Goal: Transaction & Acquisition: Purchase product/service

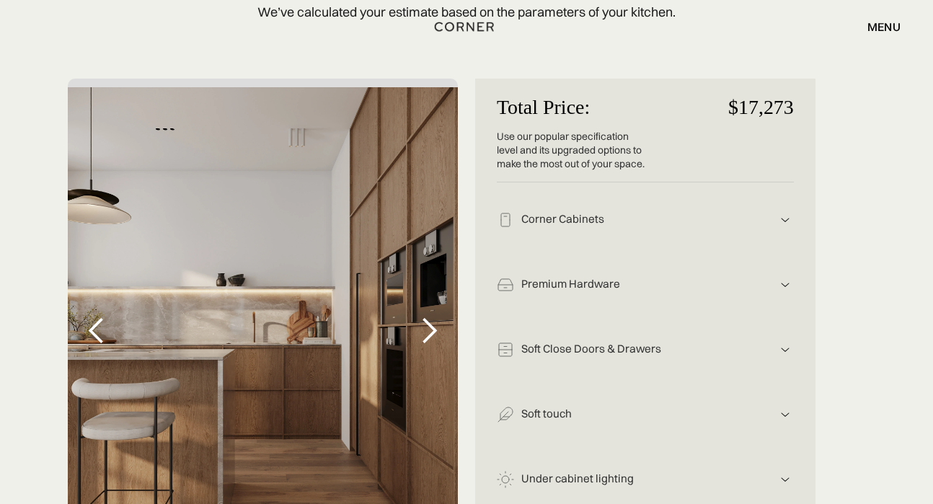
scroll to position [349, 0]
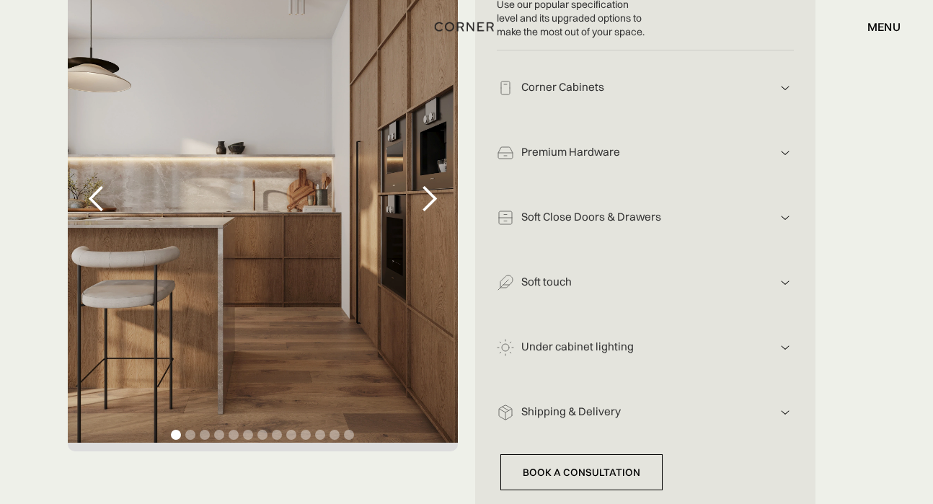
click at [426, 203] on div "next slide" at bounding box center [429, 199] width 29 height 29
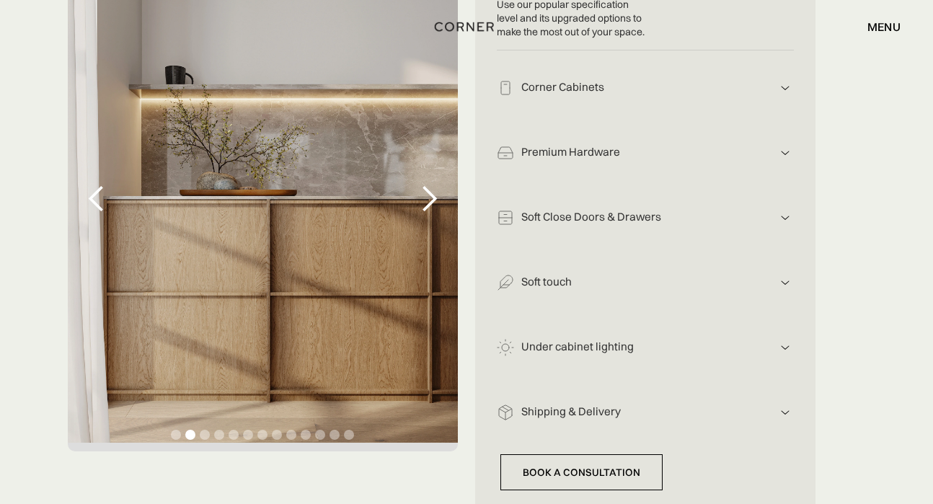
click at [426, 203] on div "next slide" at bounding box center [429, 199] width 29 height 29
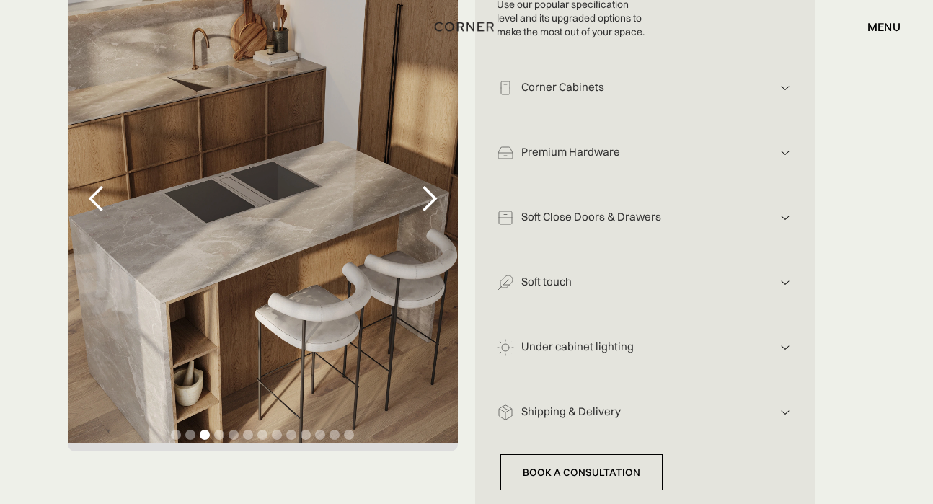
click at [426, 203] on div "next slide" at bounding box center [429, 199] width 29 height 29
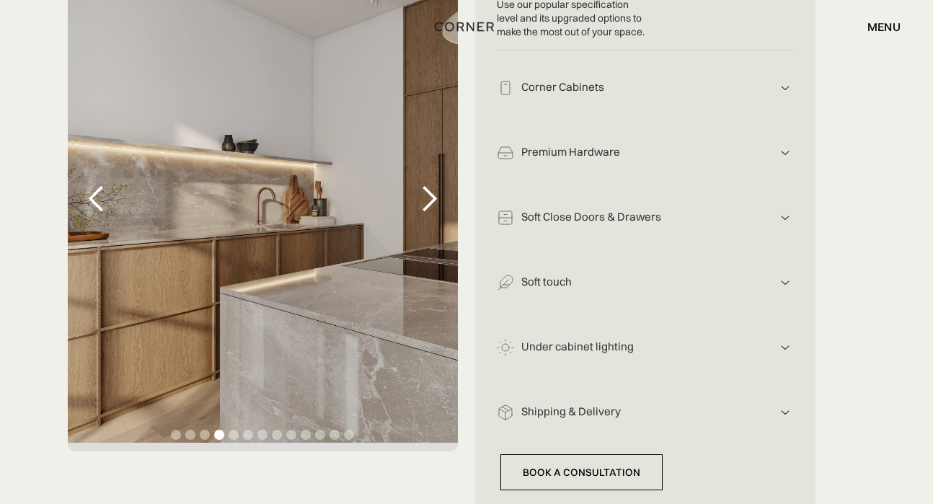
click at [426, 203] on div "next slide" at bounding box center [429, 199] width 29 height 29
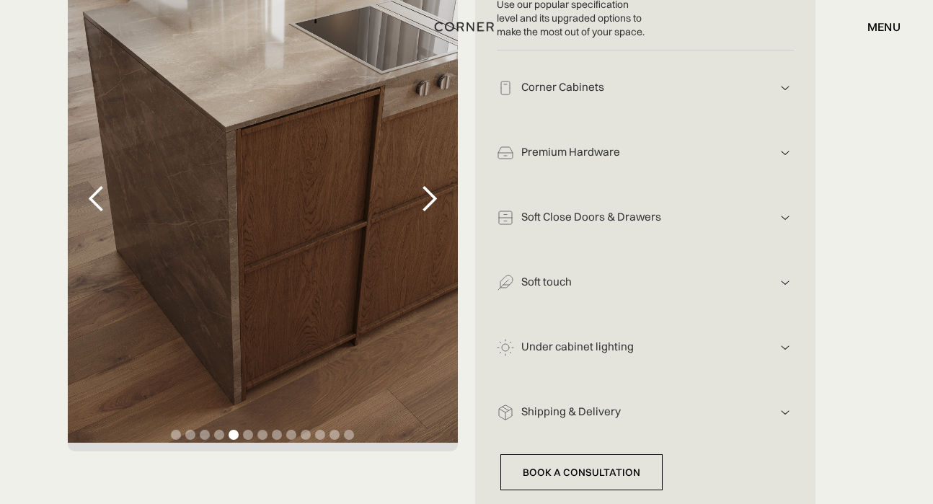
click at [426, 203] on div "next slide" at bounding box center [429, 199] width 29 height 29
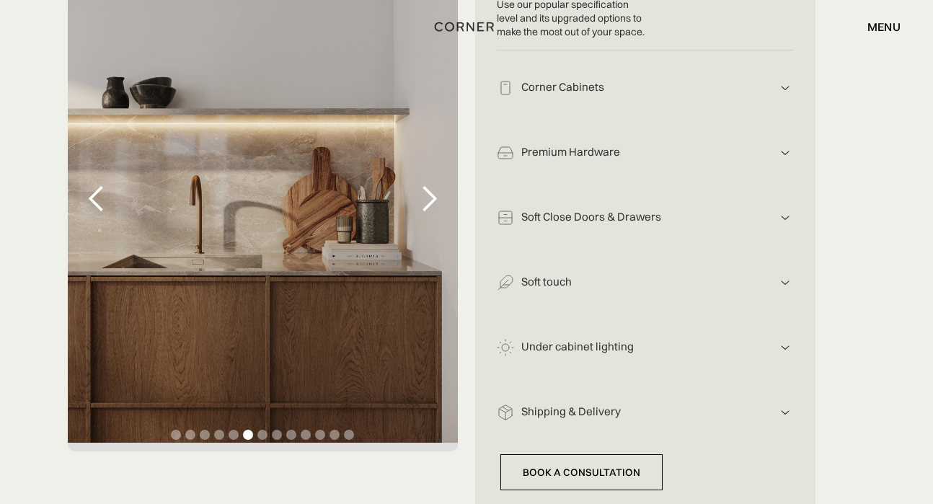
click at [96, 195] on div "previous slide" at bounding box center [96, 199] width 29 height 29
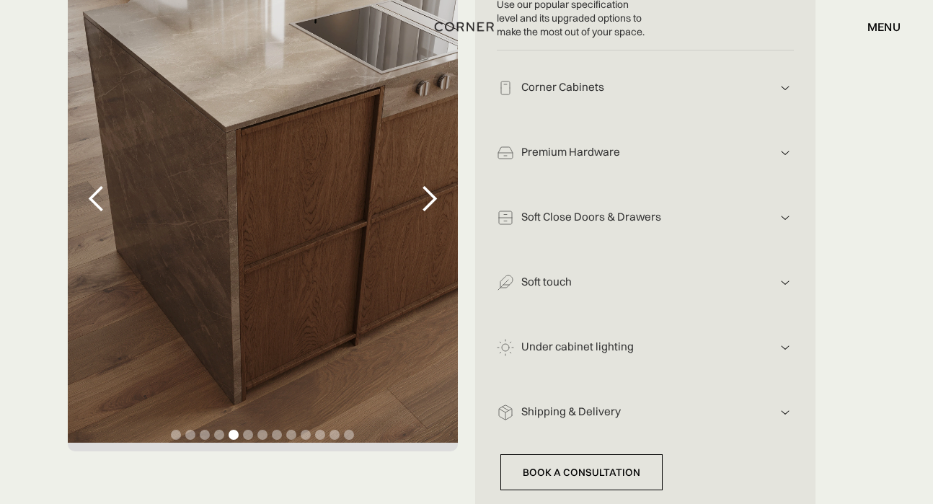
click at [96, 195] on div "previous slide" at bounding box center [96, 199] width 29 height 29
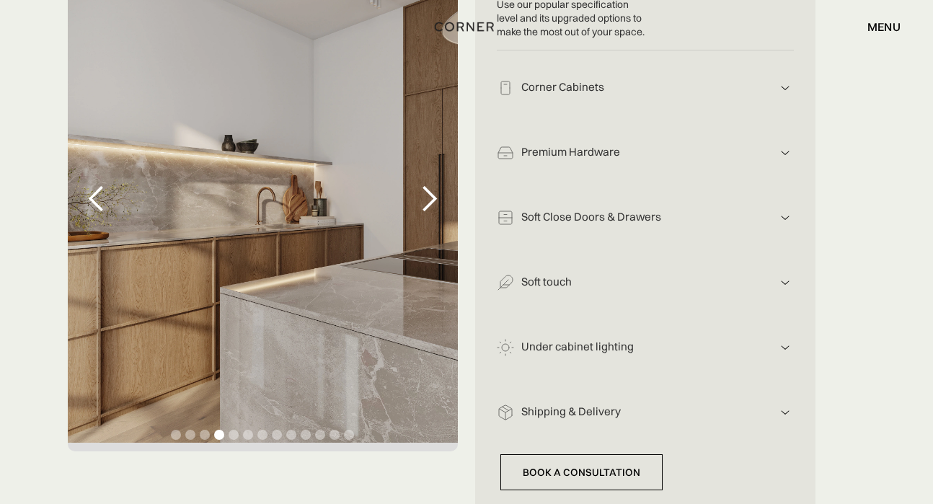
click at [96, 195] on div "previous slide" at bounding box center [96, 199] width 29 height 29
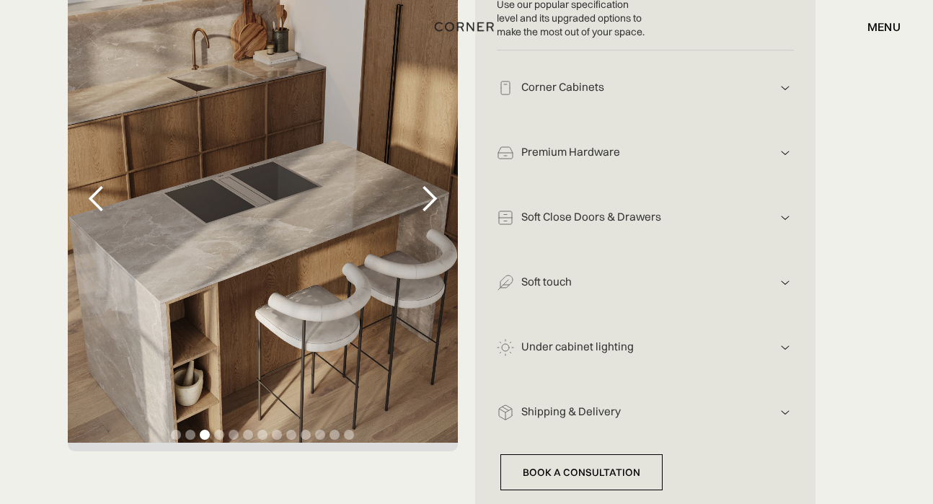
click at [96, 195] on div "previous slide" at bounding box center [96, 199] width 29 height 29
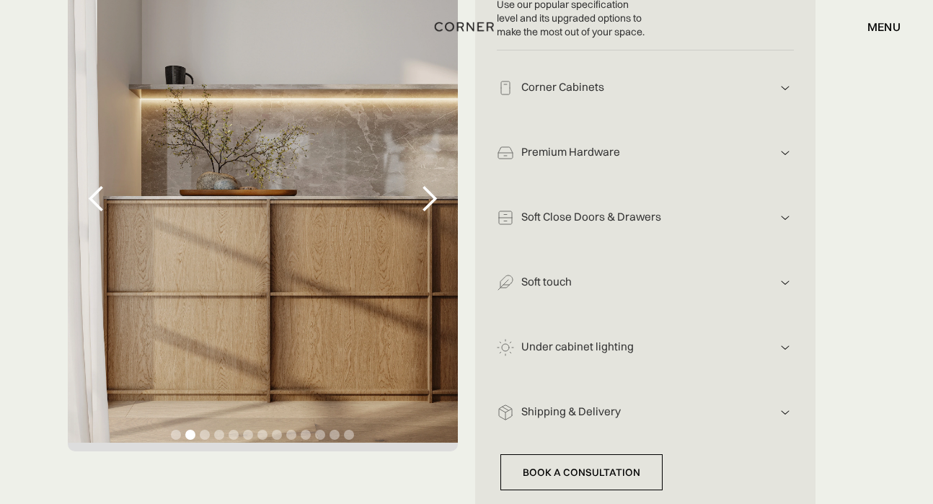
click at [96, 195] on div "previous slide" at bounding box center [96, 199] width 29 height 29
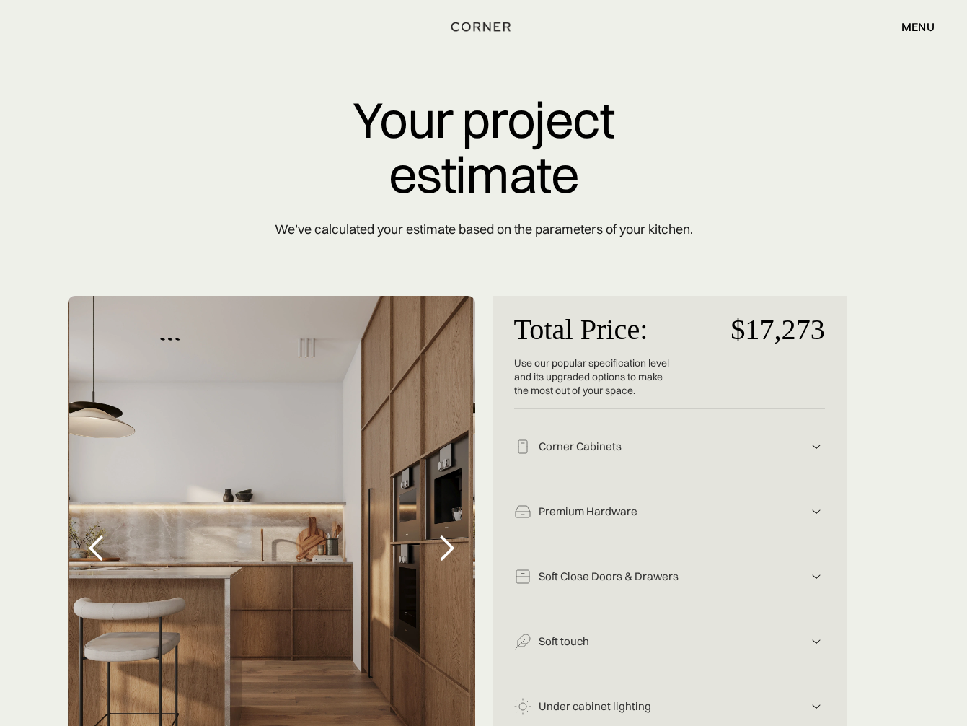
scroll to position [0, 0]
click at [923, 27] on div "menu" at bounding box center [918, 27] width 33 height 12
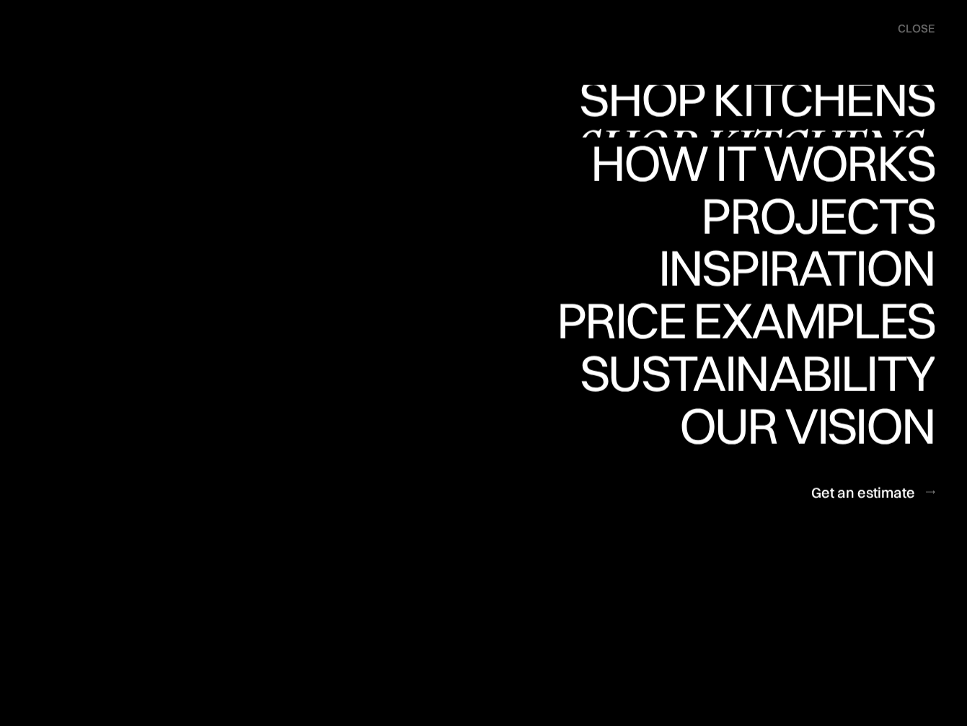
click at [802, 112] on link "Shop Kitchens Shop Kitchens" at bounding box center [753, 111] width 363 height 53
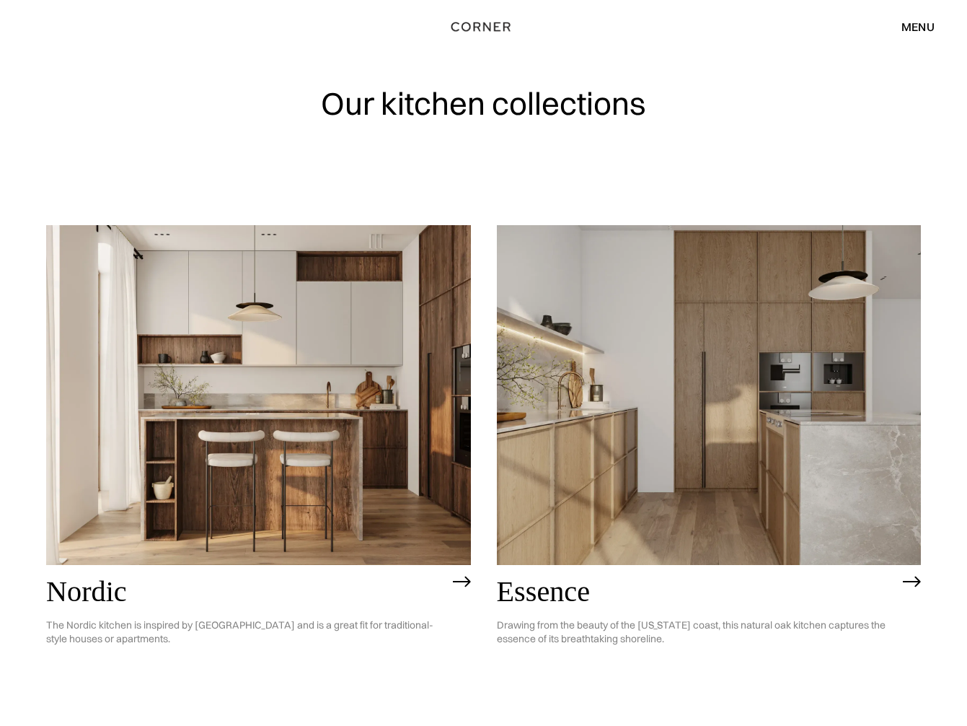
click at [463, 580] on img at bounding box center [462, 582] width 18 height 12
click at [249, 358] on img at bounding box center [258, 395] width 425 height 340
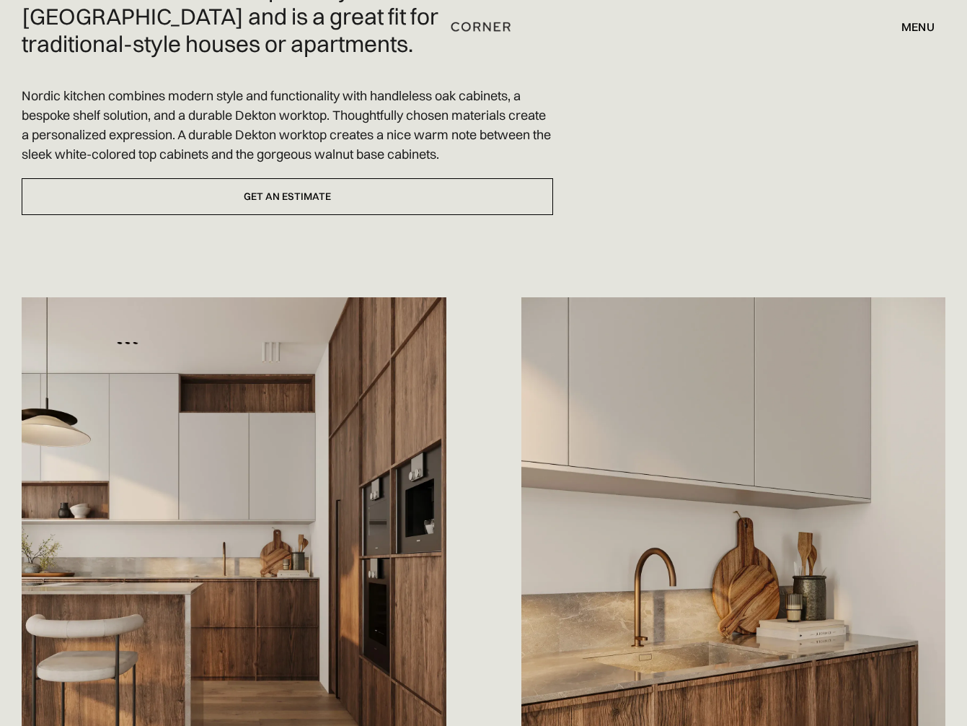
scroll to position [309, 0]
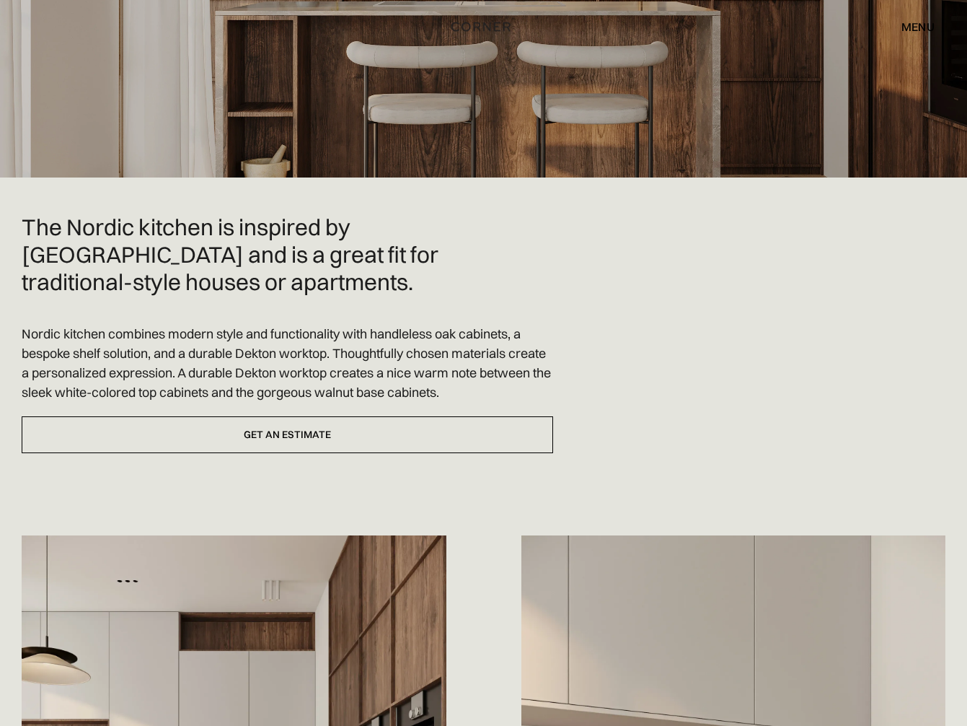
scroll to position [537, 0]
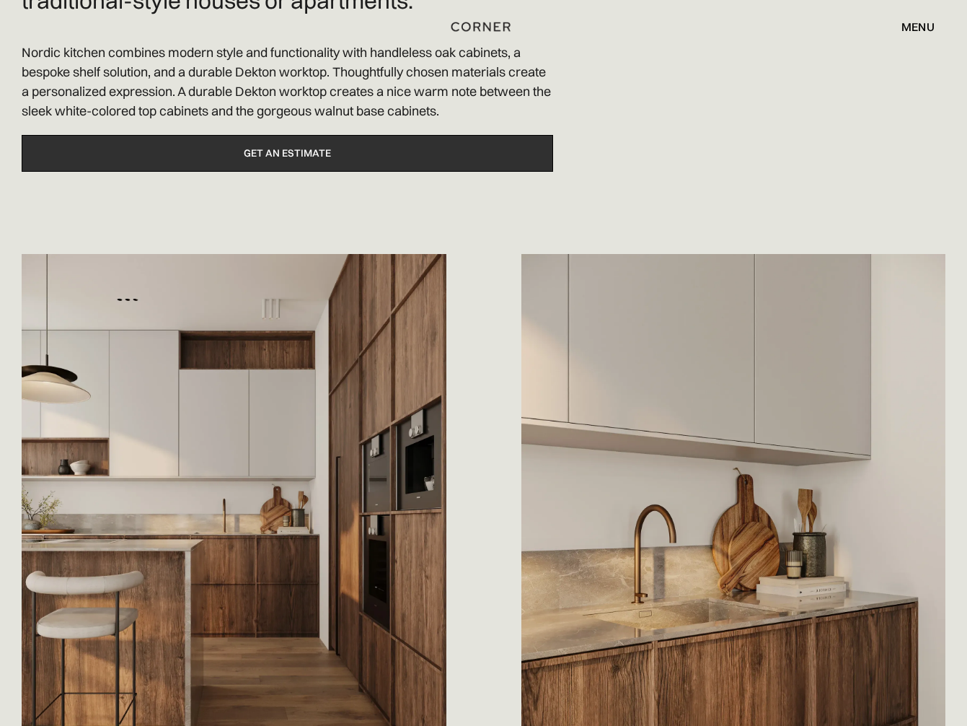
click at [283, 145] on link "Get an estimate" at bounding box center [288, 153] width 532 height 37
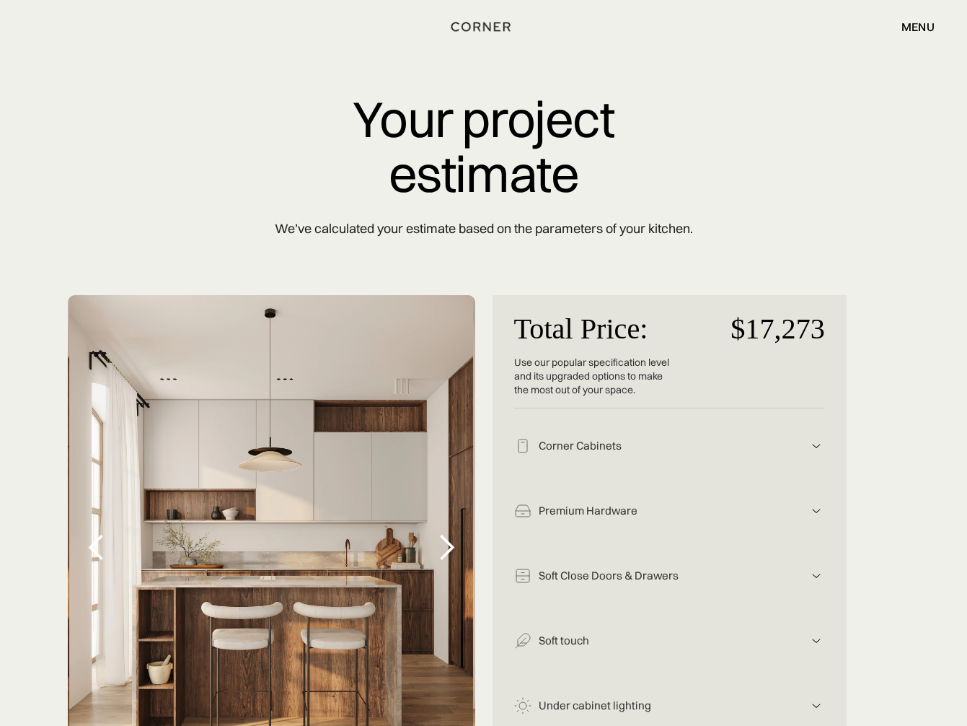
scroll to position [1, 0]
click at [927, 23] on div "menu" at bounding box center [918, 27] width 33 height 12
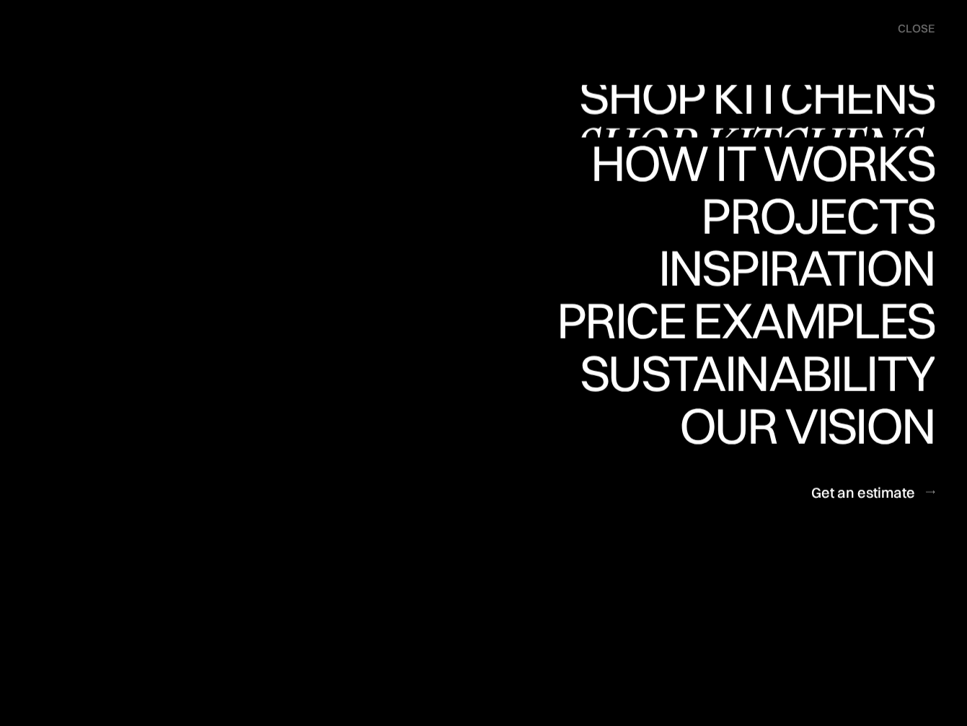
click at [837, 95] on link "Shop Kitchens Shop Kitchens" at bounding box center [753, 111] width 363 height 53
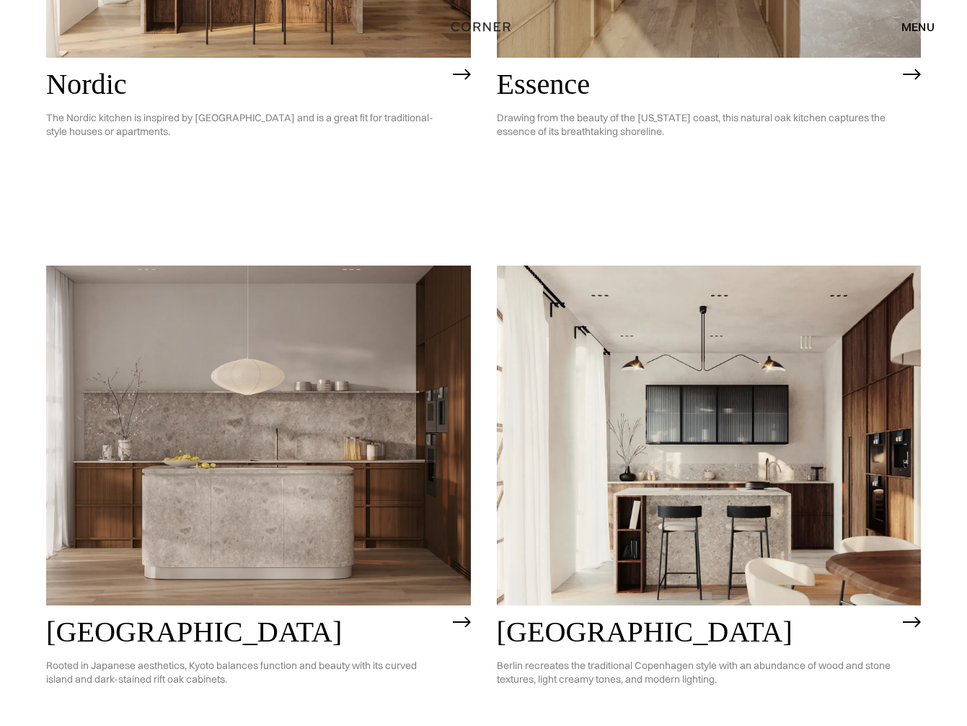
scroll to position [610, 0]
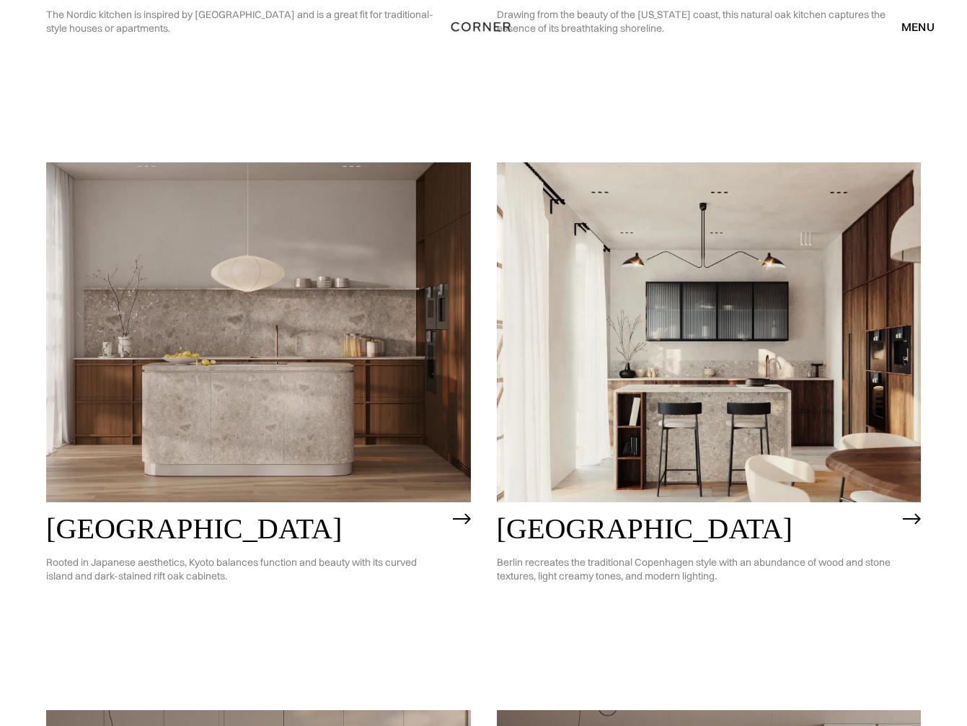
click at [287, 314] on img at bounding box center [258, 332] width 425 height 340
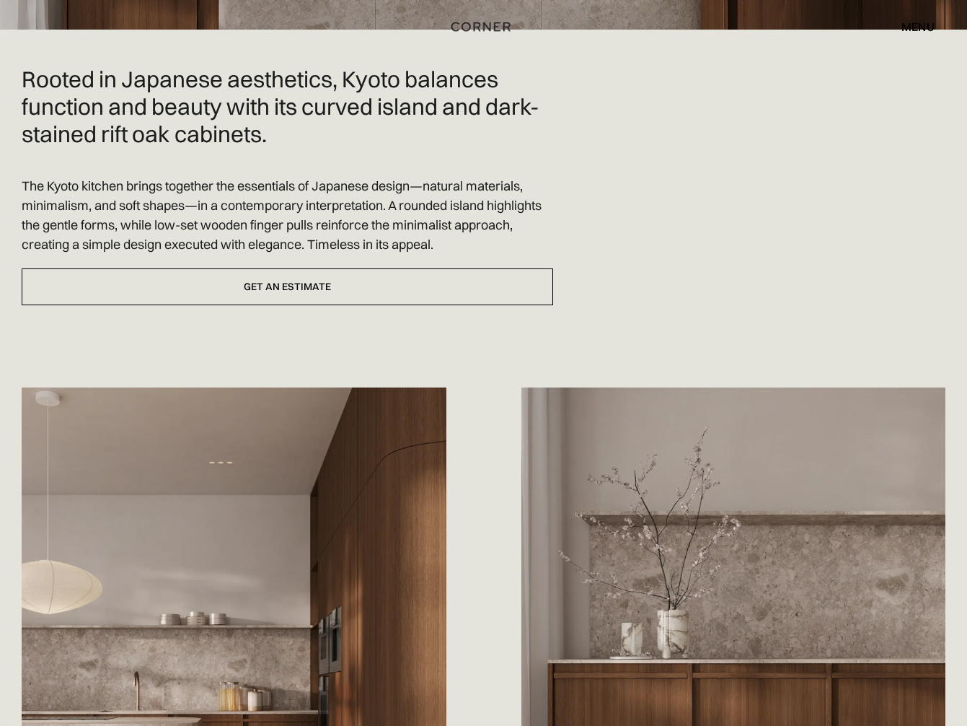
scroll to position [404, 0]
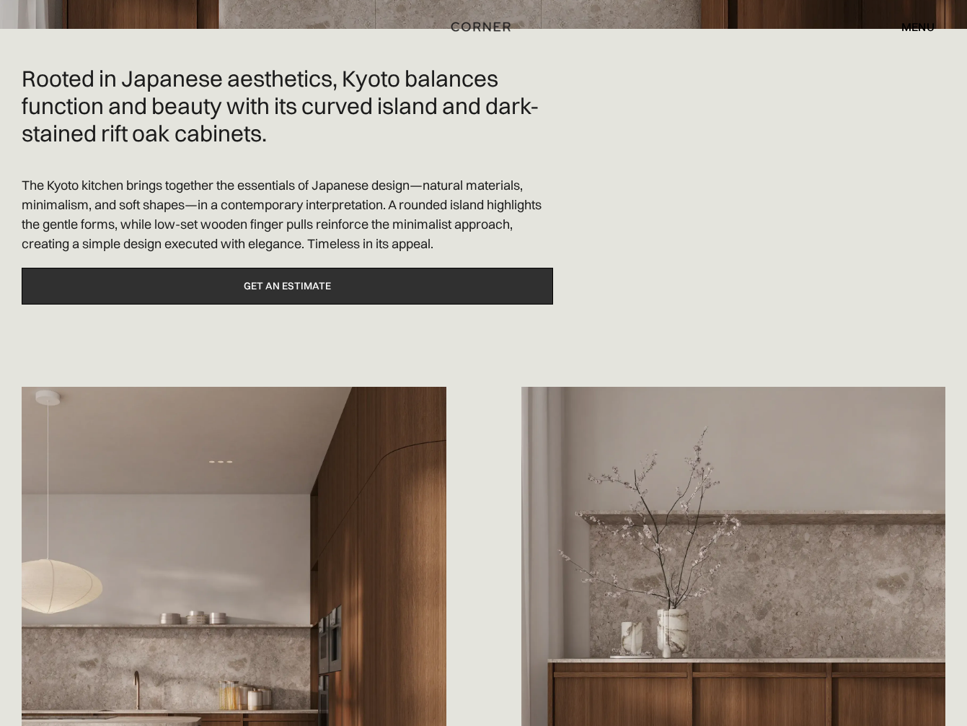
click at [411, 268] on link "Get an estimate" at bounding box center [288, 286] width 532 height 37
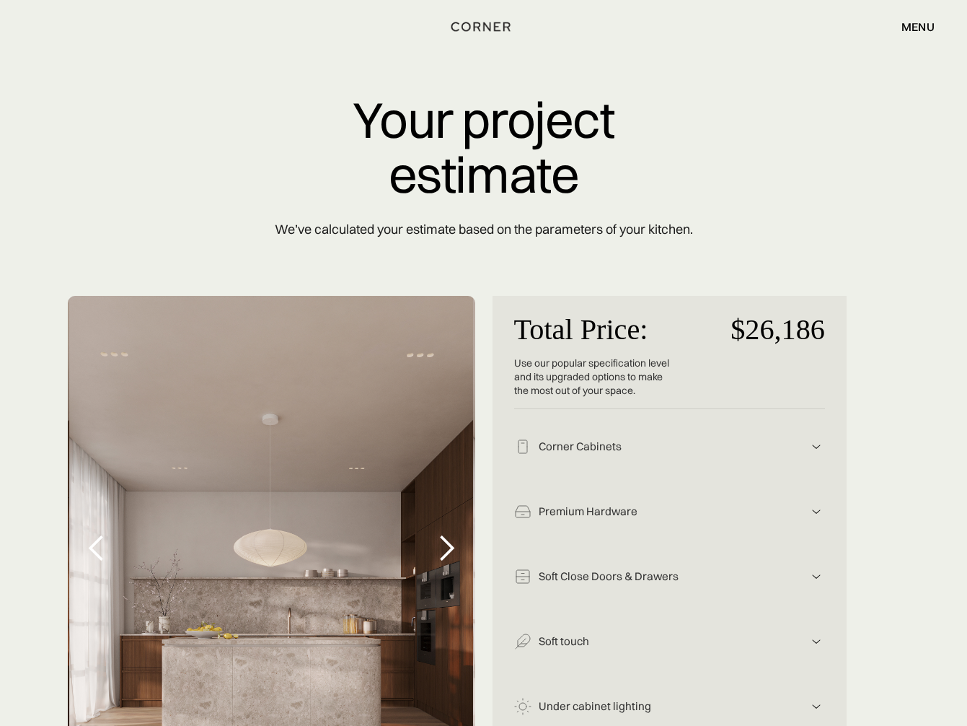
click at [915, 29] on div "menu" at bounding box center [918, 27] width 33 height 12
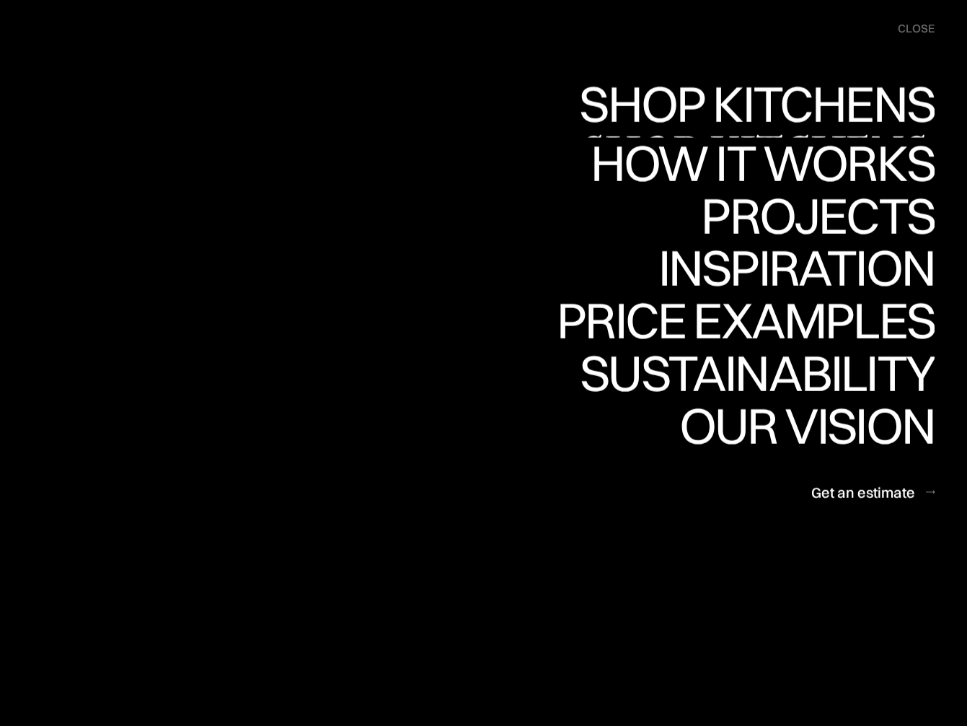
click at [832, 129] on div "Shop Kitchens" at bounding box center [753, 154] width 363 height 50
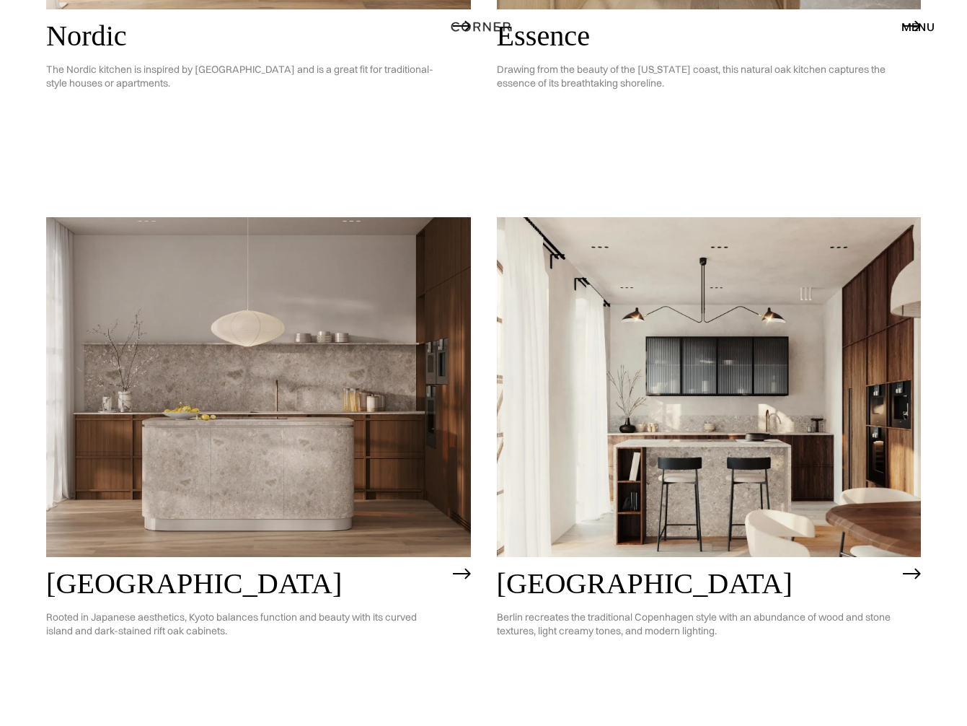
scroll to position [568, 0]
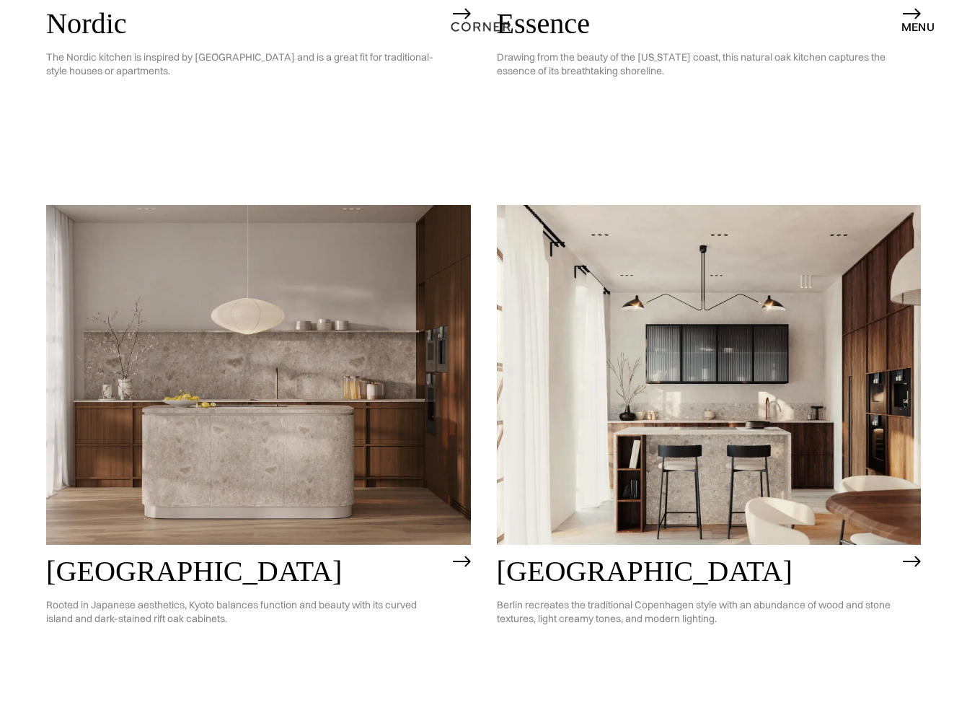
click at [706, 357] on img at bounding box center [709, 375] width 425 height 340
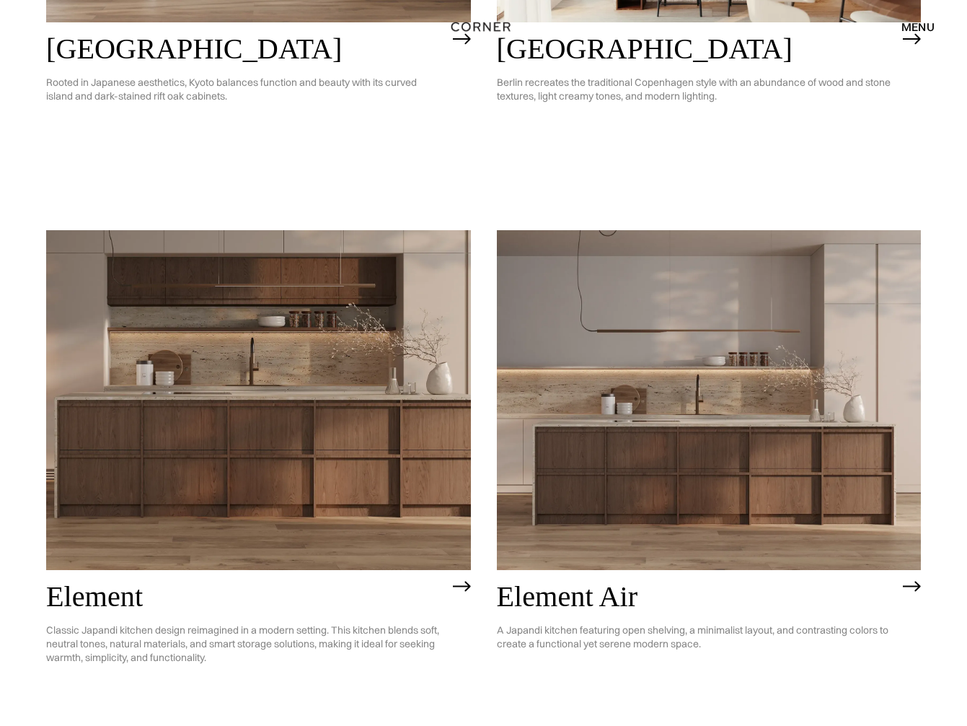
scroll to position [1096, 0]
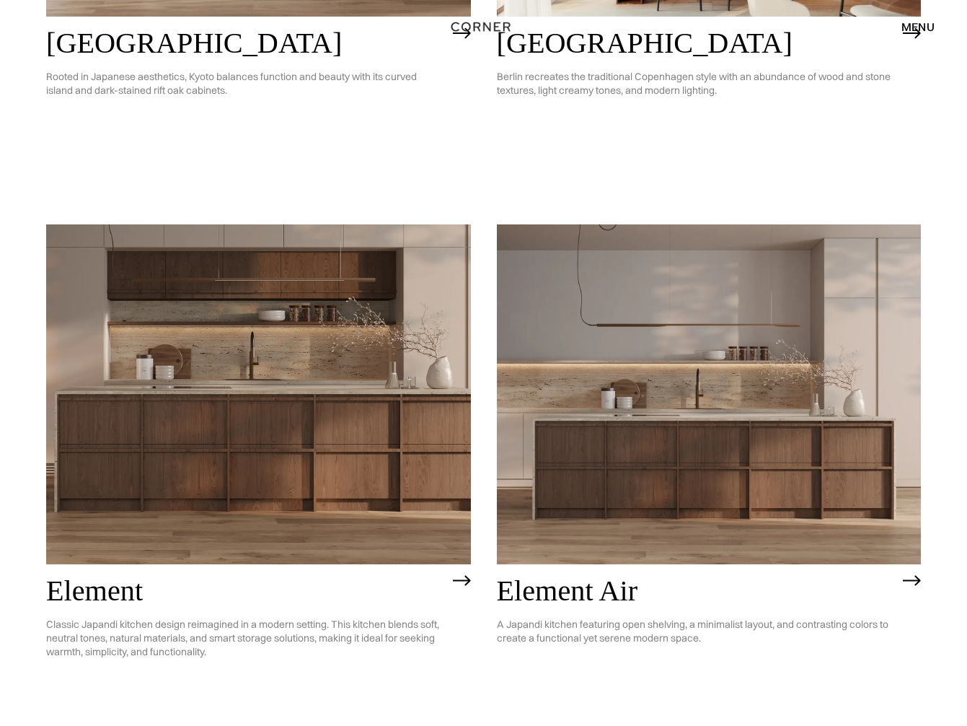
click at [193, 391] on img at bounding box center [258, 394] width 425 height 340
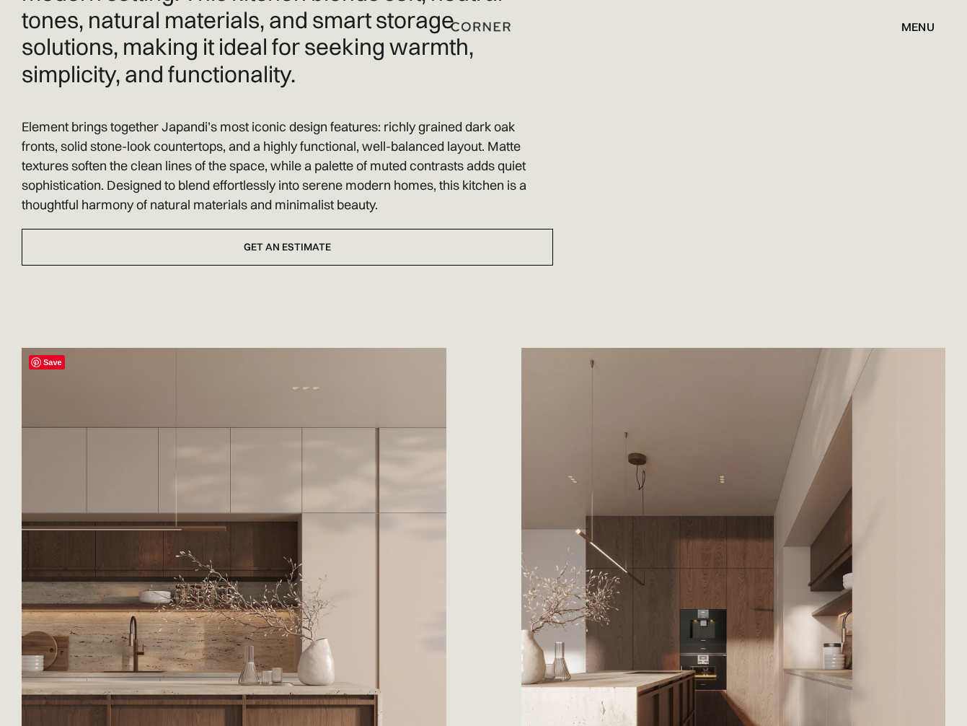
scroll to position [435, 0]
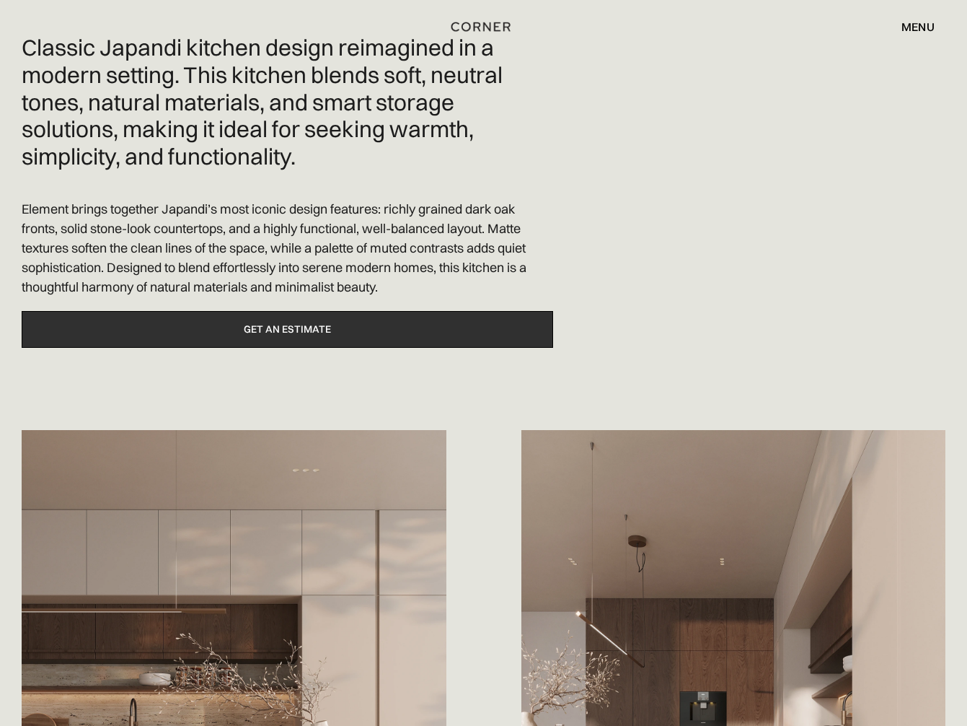
click at [251, 335] on link "Get an estimate" at bounding box center [288, 329] width 532 height 37
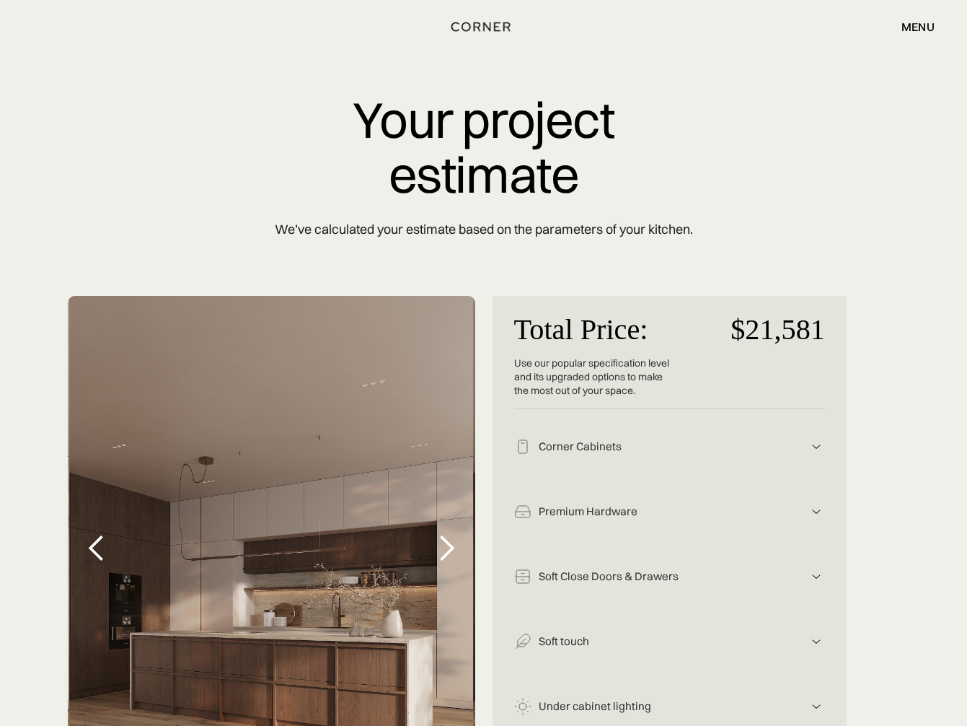
click at [912, 21] on div "menu" at bounding box center [918, 27] width 33 height 12
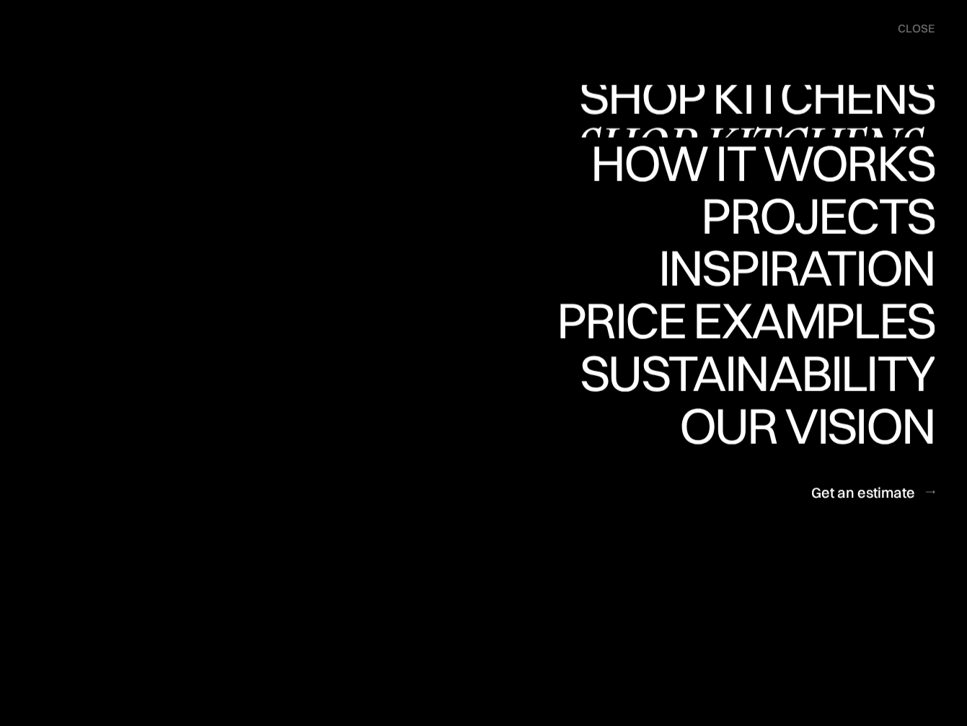
click at [845, 121] on div "Shop Kitchens" at bounding box center [753, 146] width 363 height 50
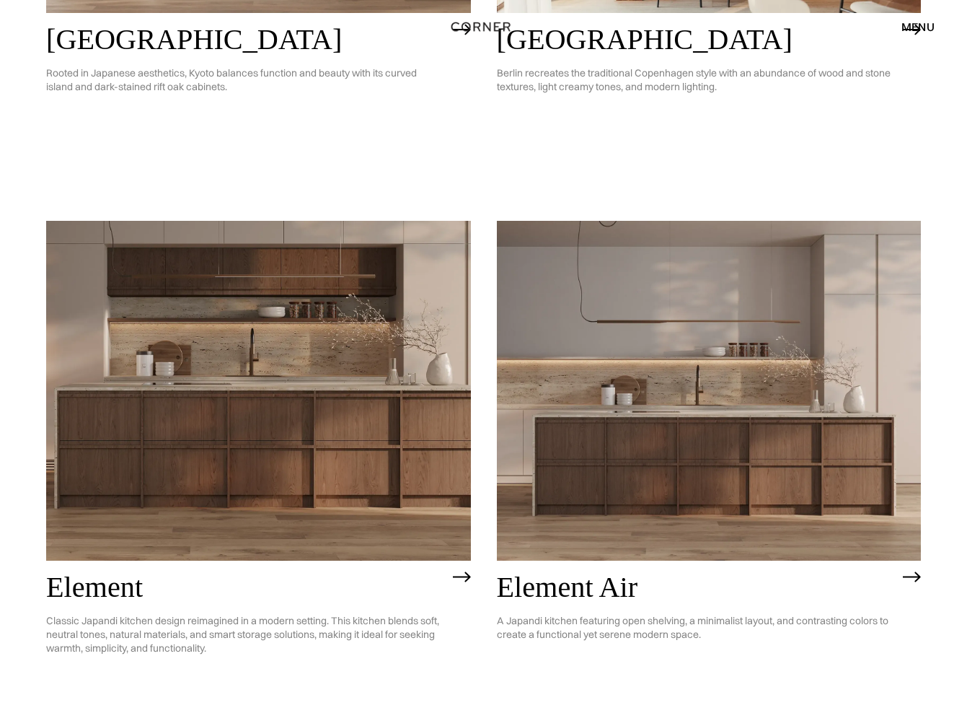
scroll to position [1156, 0]
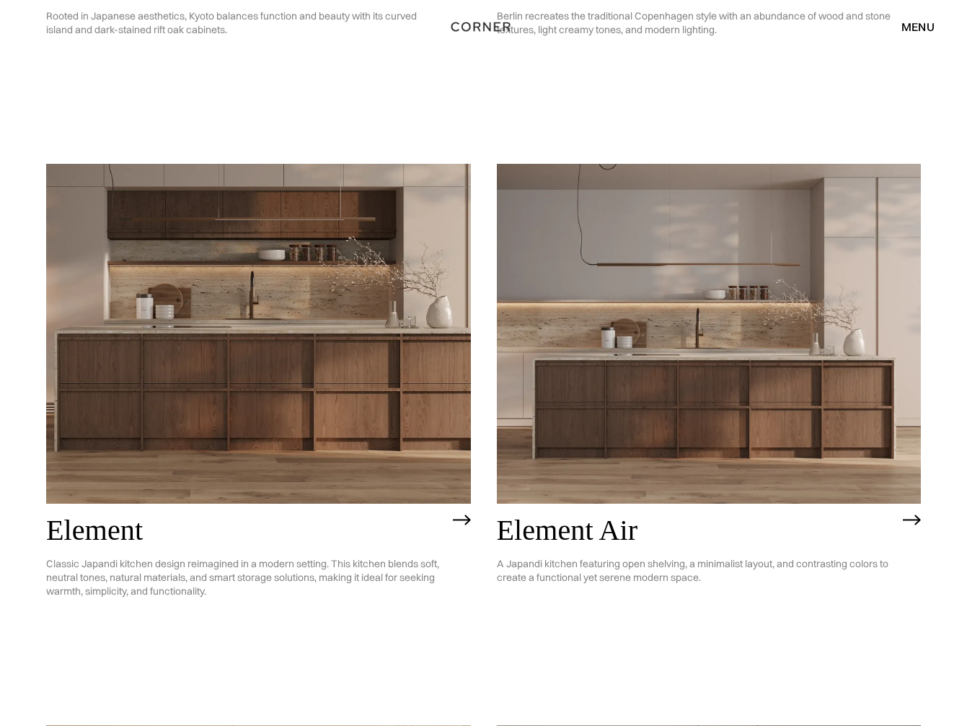
click at [630, 374] on img at bounding box center [709, 334] width 425 height 340
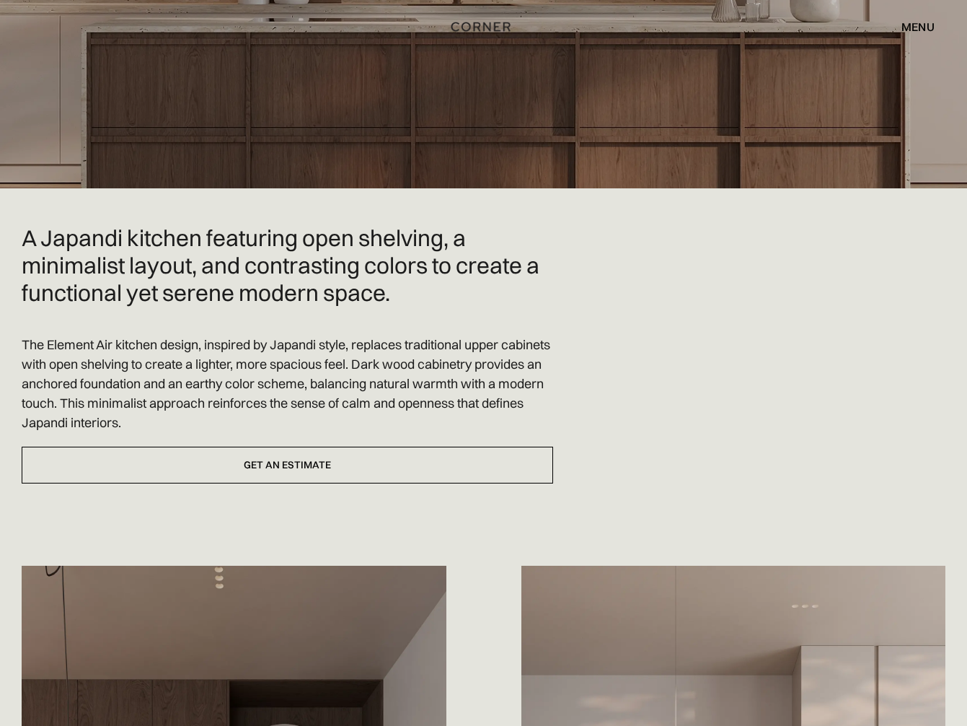
scroll to position [328, 0]
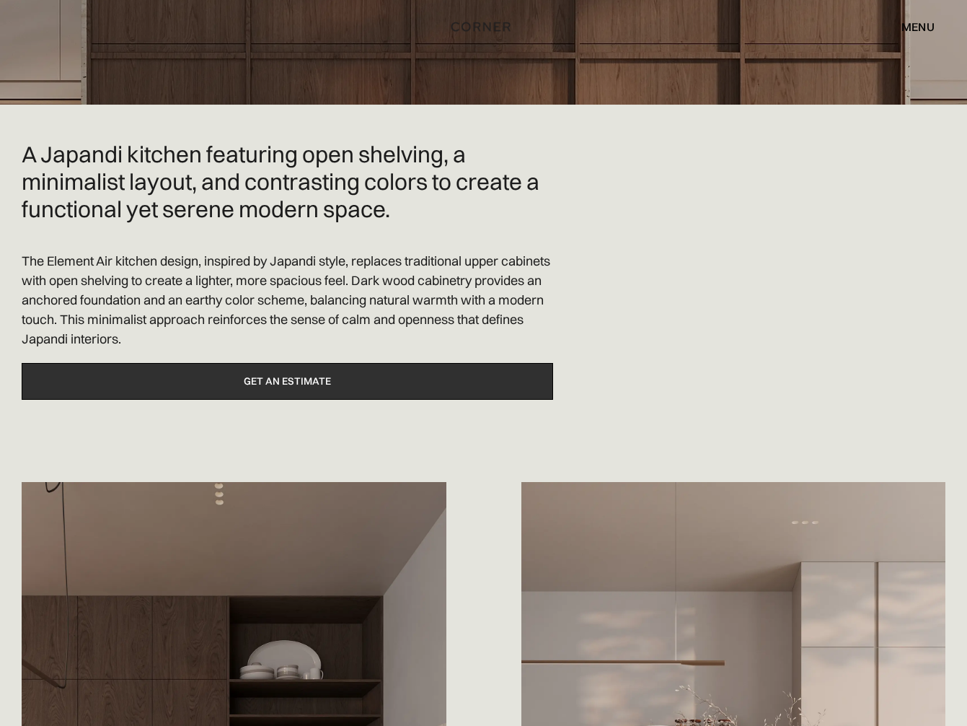
click at [371, 386] on link "Get an estimate" at bounding box center [288, 381] width 532 height 37
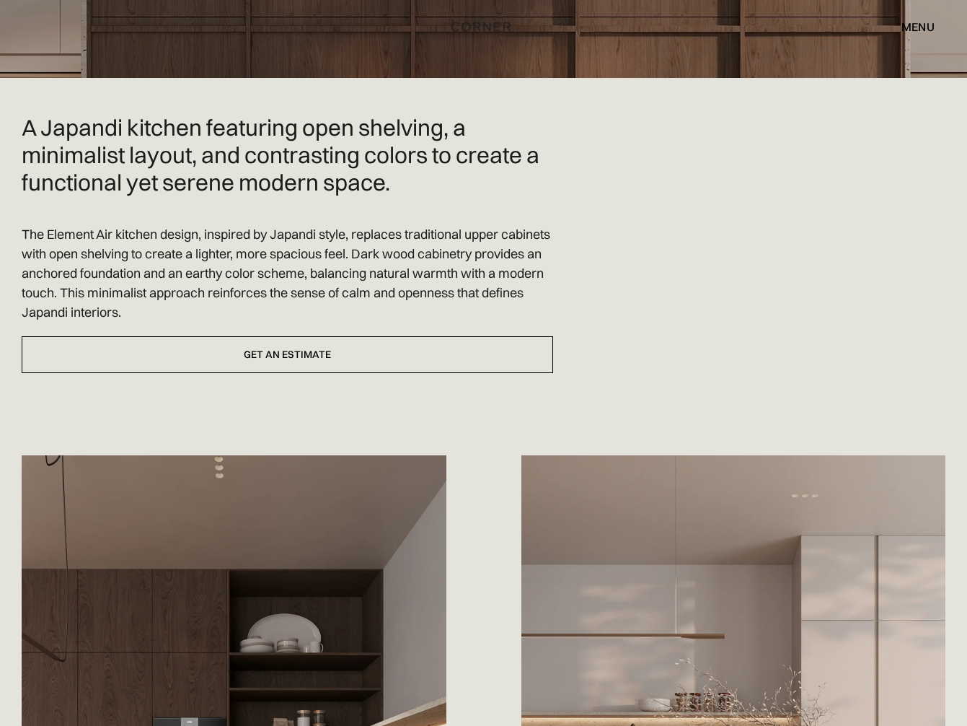
scroll to position [513, 0]
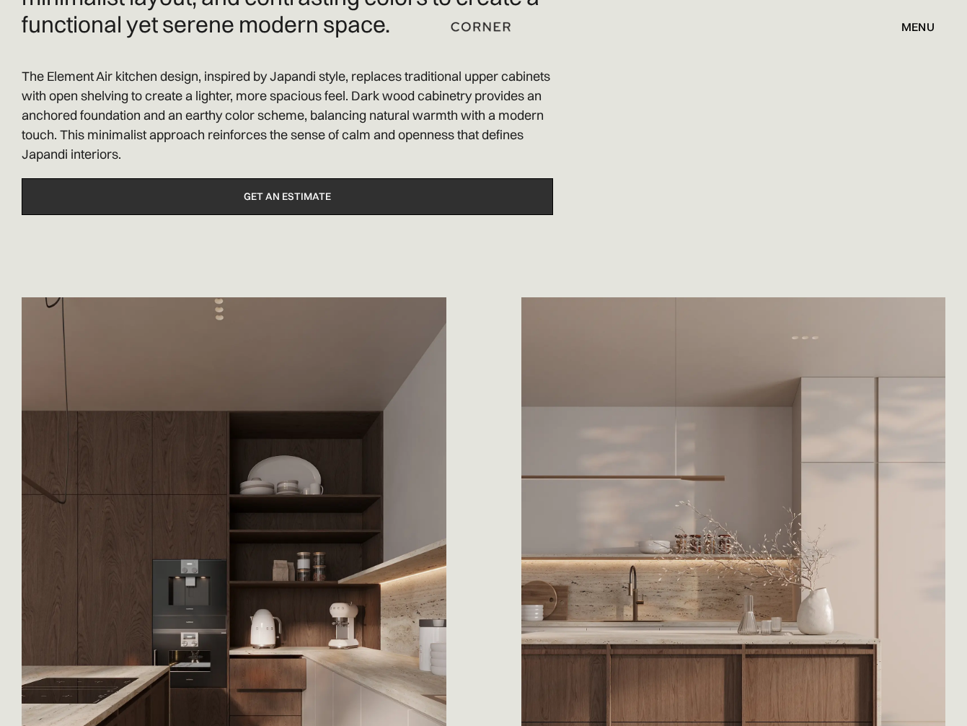
click at [397, 200] on link "Get an estimate" at bounding box center [288, 196] width 532 height 37
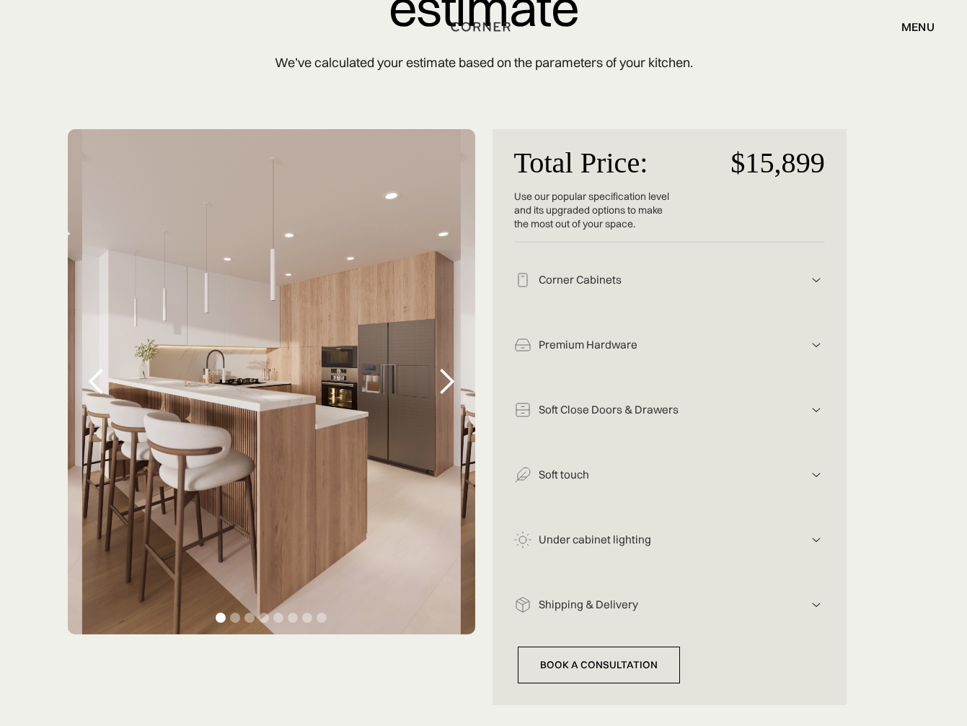
scroll to position [188, 0]
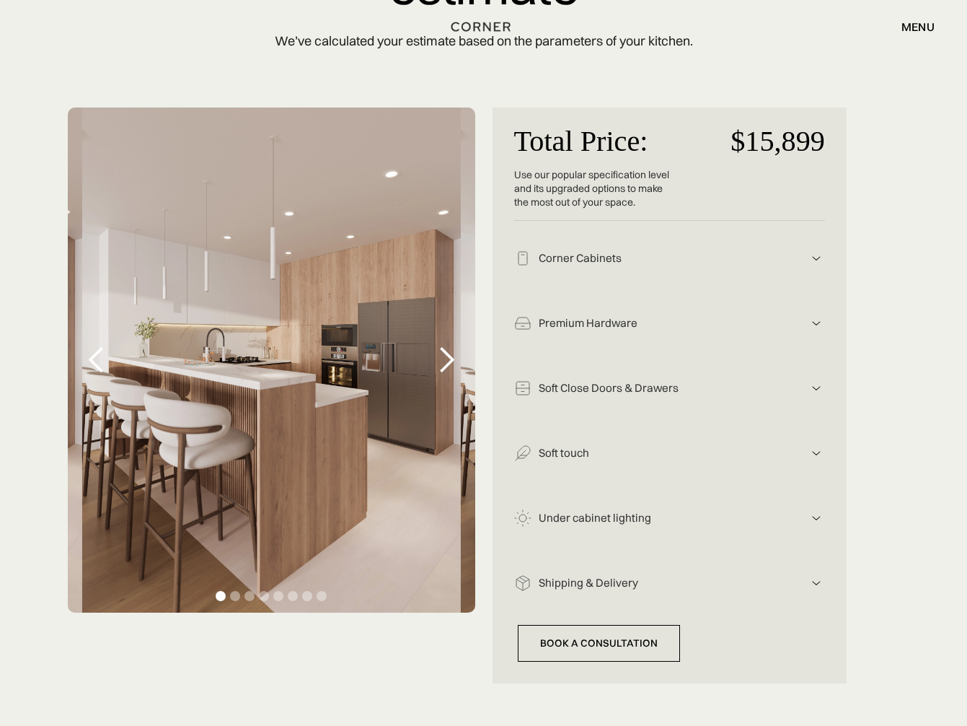
click at [441, 356] on div "next slide" at bounding box center [446, 360] width 29 height 29
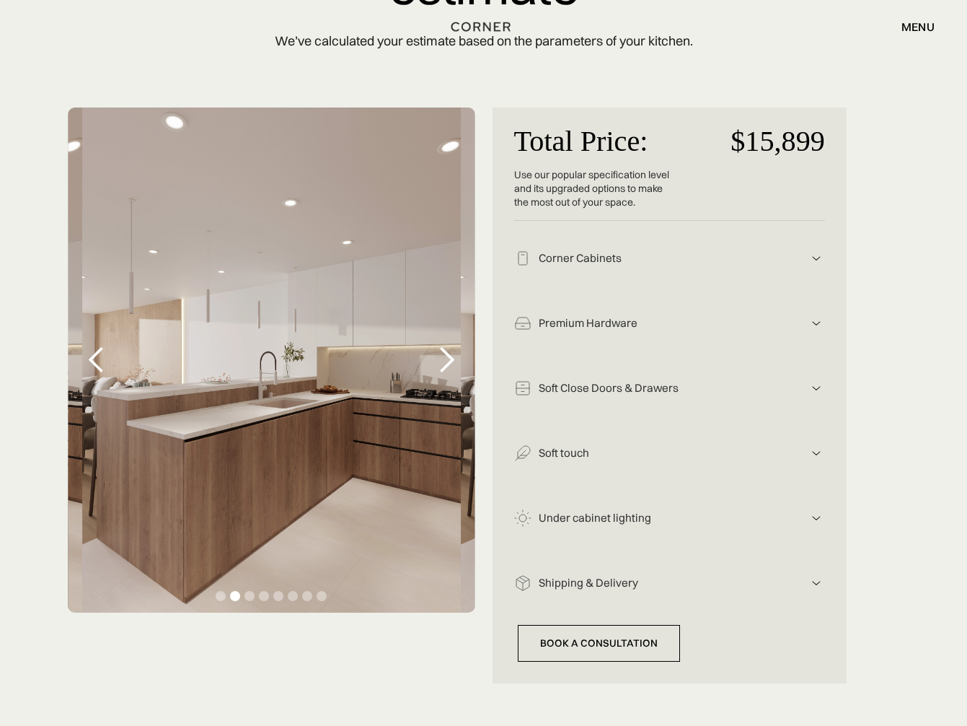
click at [441, 356] on div "next slide" at bounding box center [446, 360] width 29 height 29
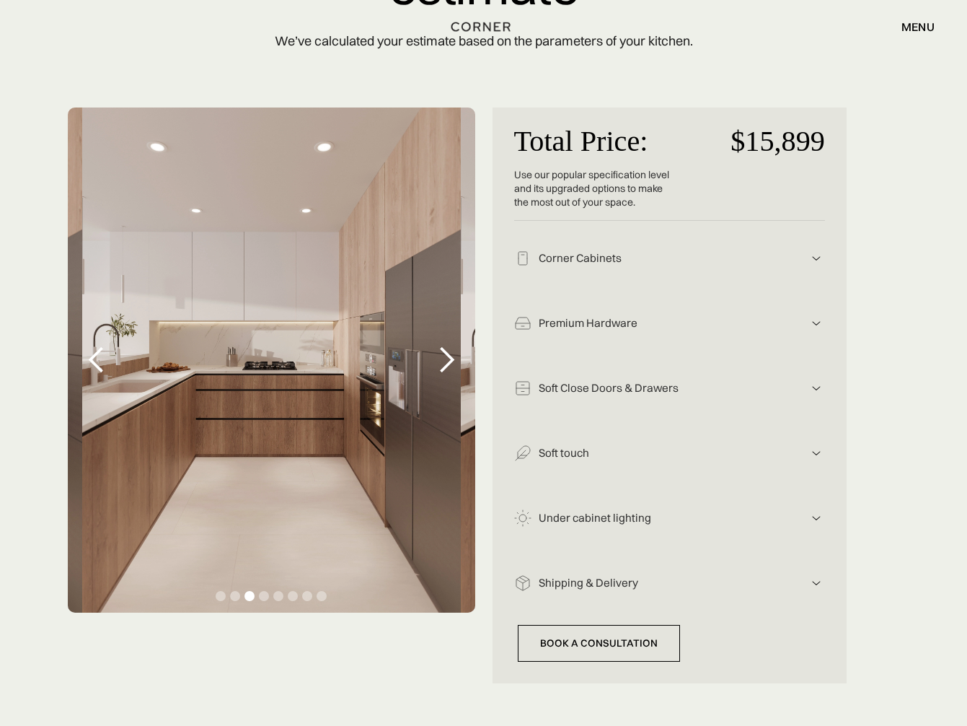
click at [441, 356] on div "next slide" at bounding box center [446, 360] width 29 height 29
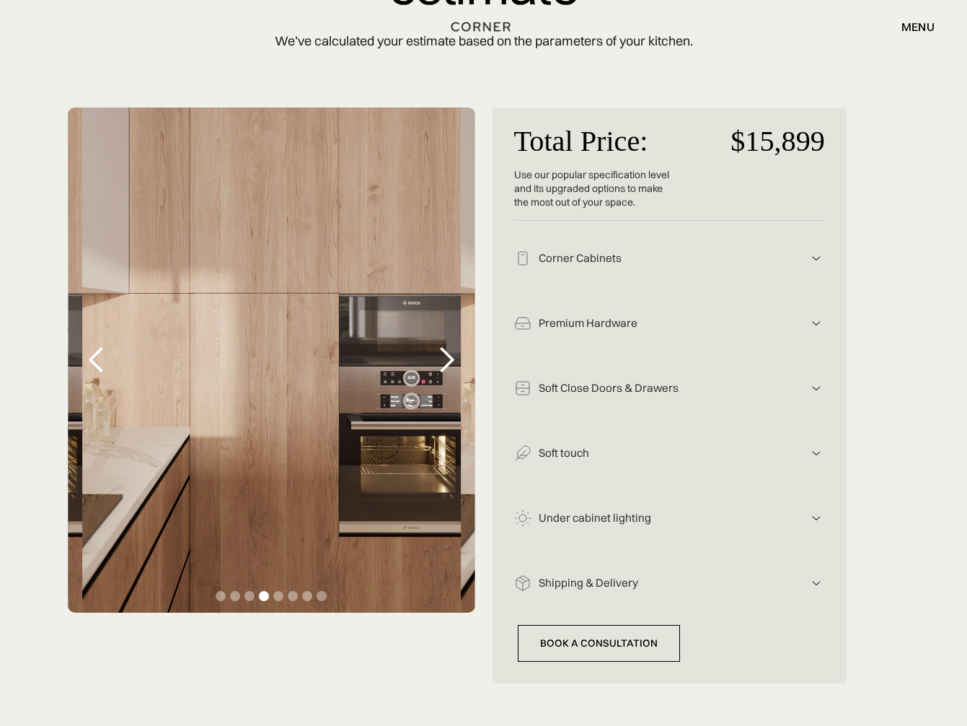
click at [441, 356] on div "next slide" at bounding box center [446, 360] width 29 height 29
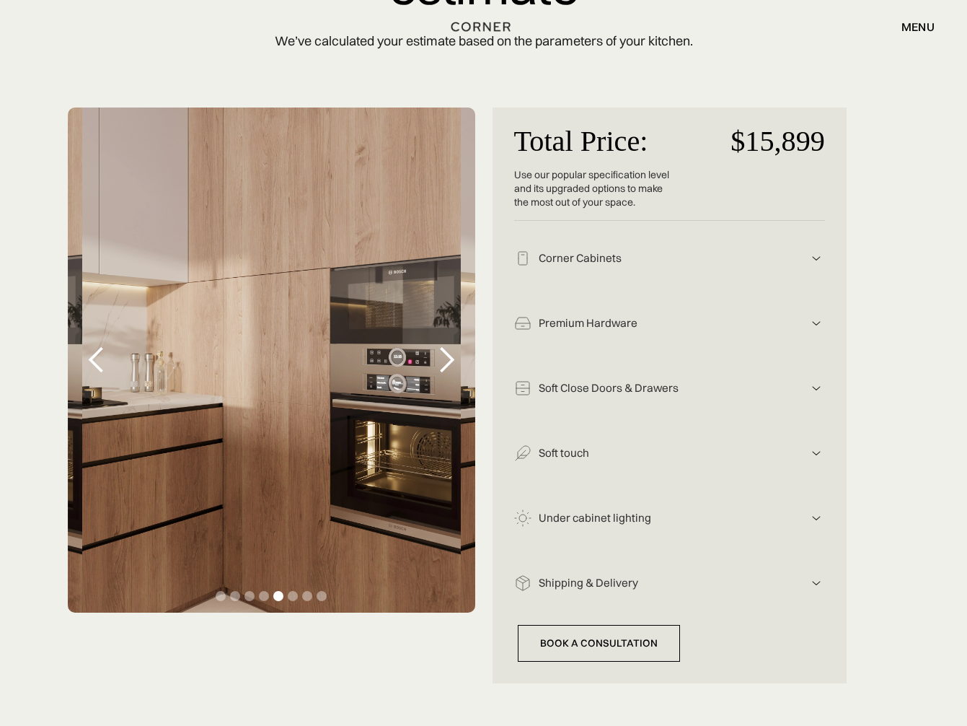
click at [441, 356] on div "next slide" at bounding box center [446, 360] width 29 height 29
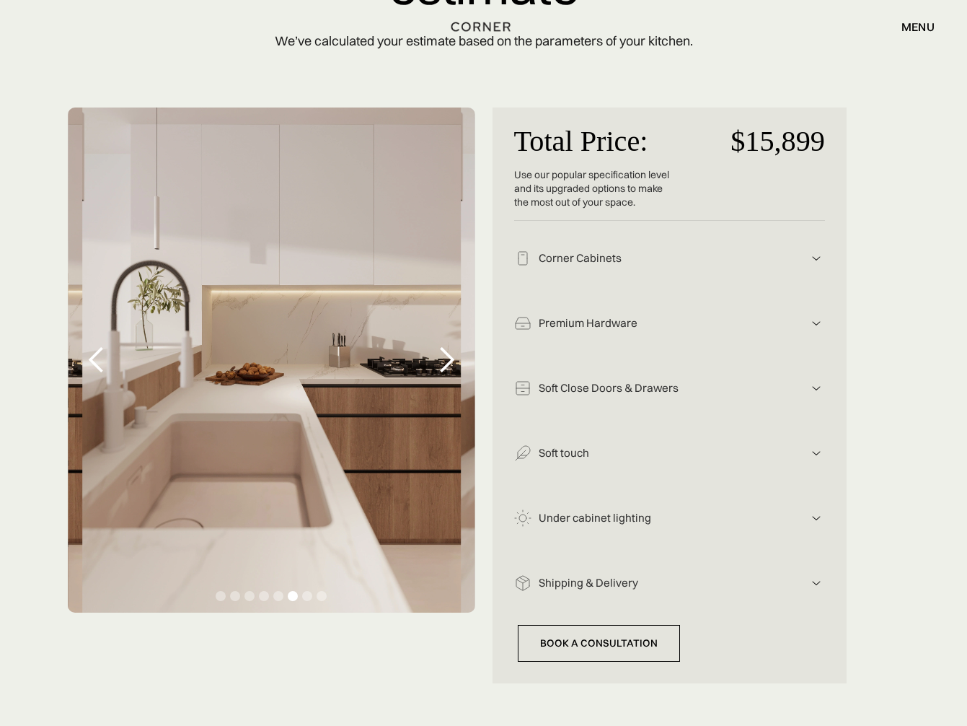
click at [441, 356] on div "next slide" at bounding box center [446, 360] width 29 height 29
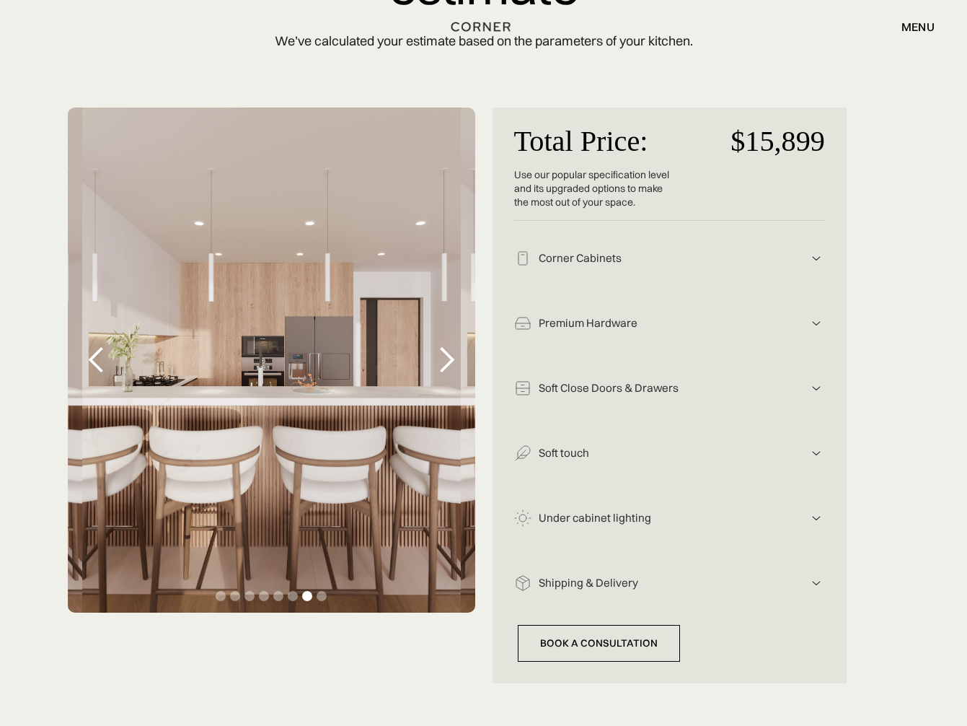
click at [441, 356] on div "next slide" at bounding box center [446, 360] width 29 height 29
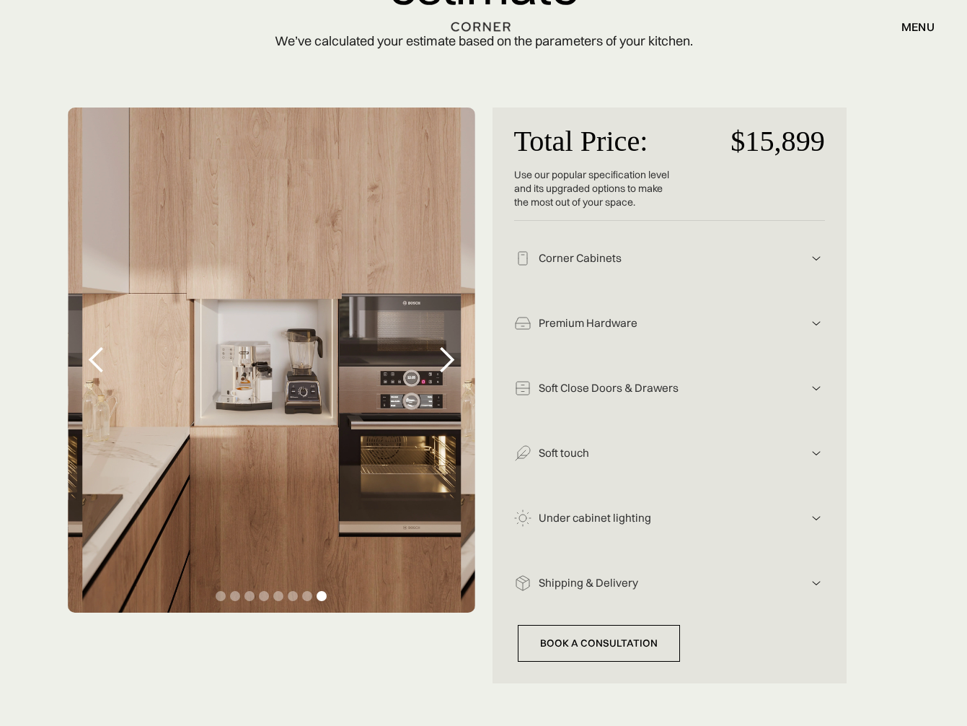
click at [917, 35] on div "menu close" at bounding box center [911, 26] width 48 height 25
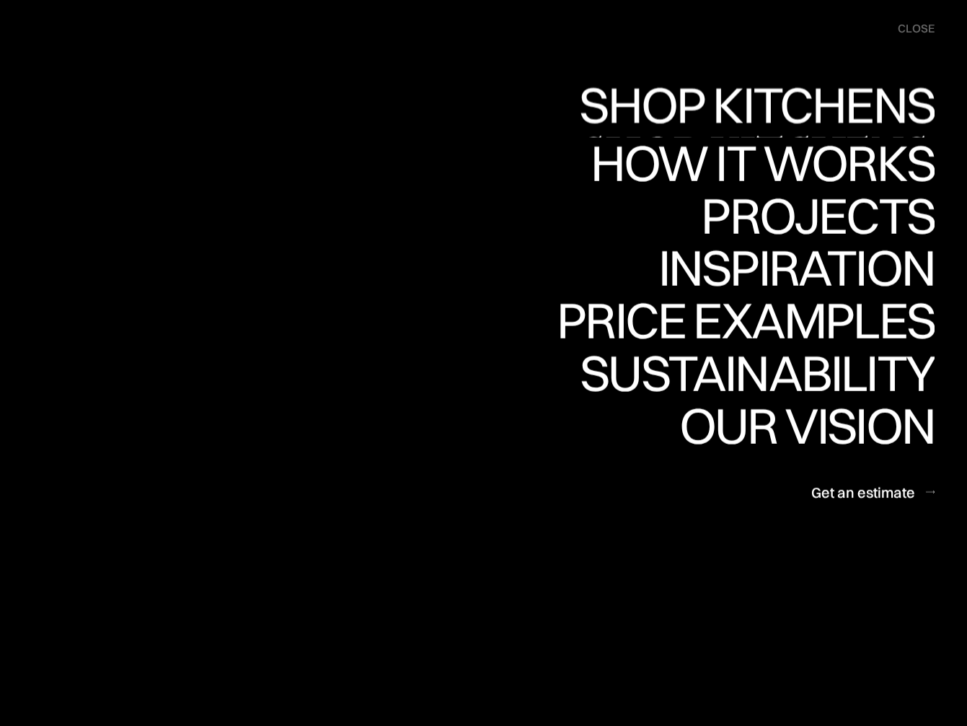
click at [828, 105] on link "Shop Kitchens Shop Kitchens" at bounding box center [753, 111] width 363 height 53
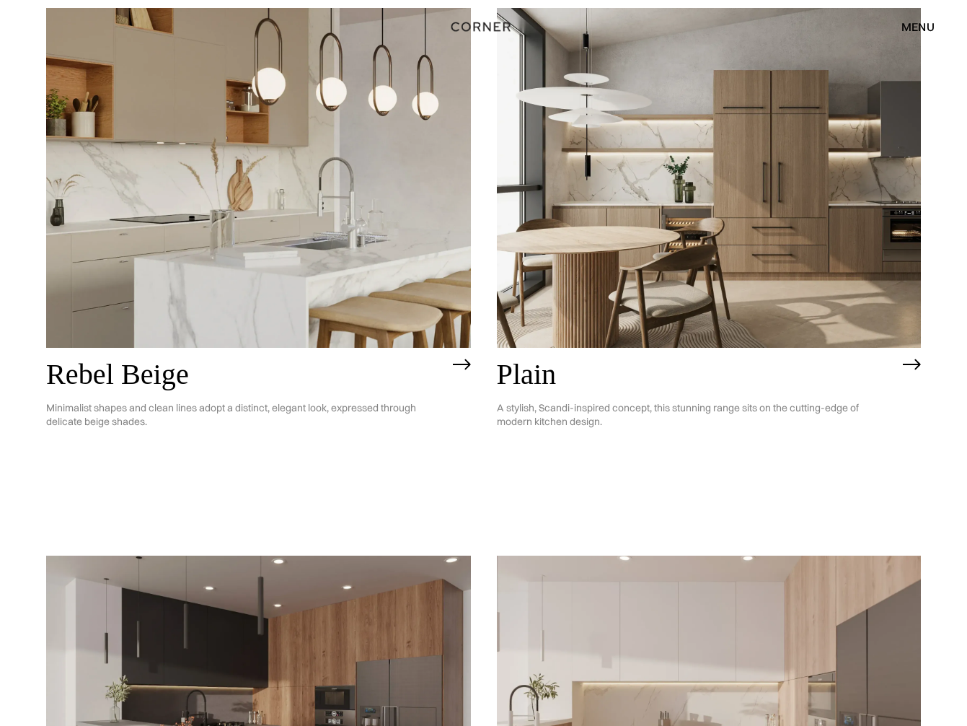
scroll to position [2915, 0]
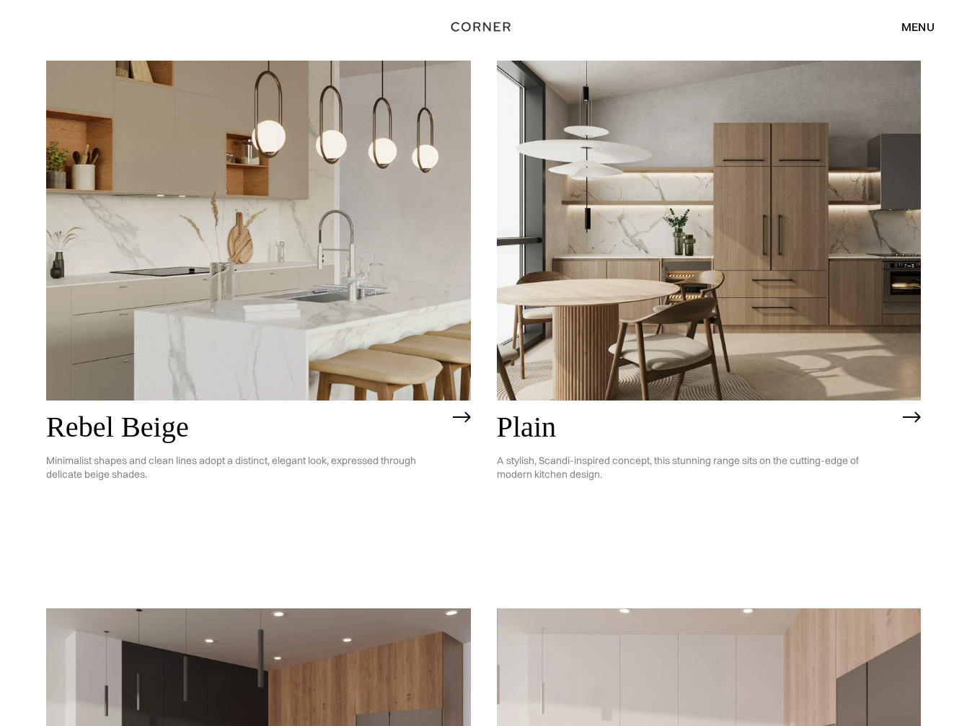
click at [723, 199] on img at bounding box center [709, 231] width 425 height 340
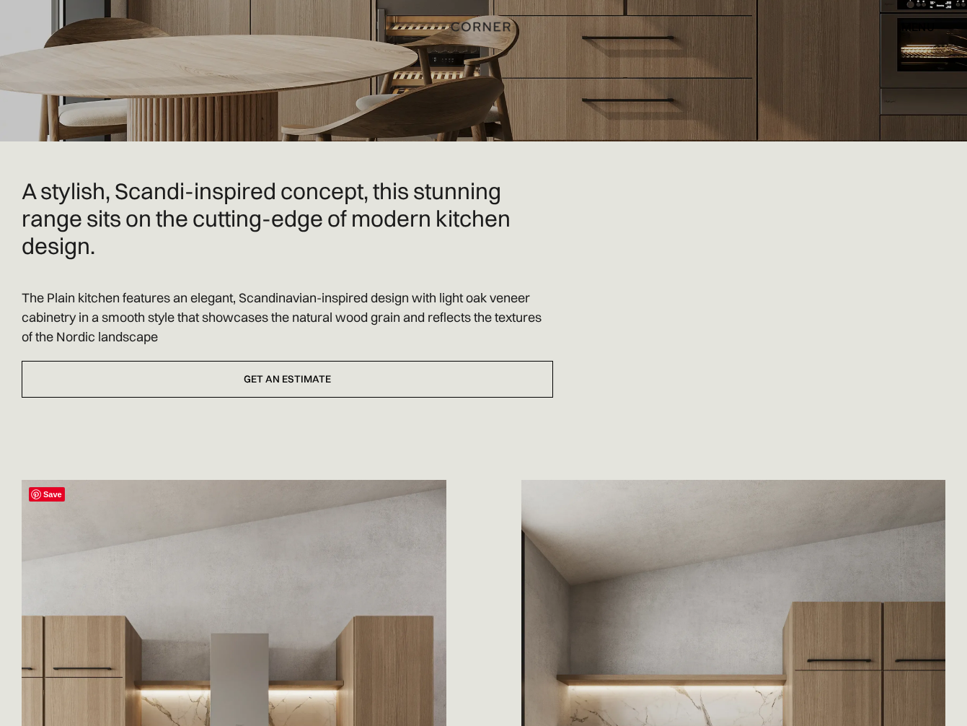
scroll to position [317, 0]
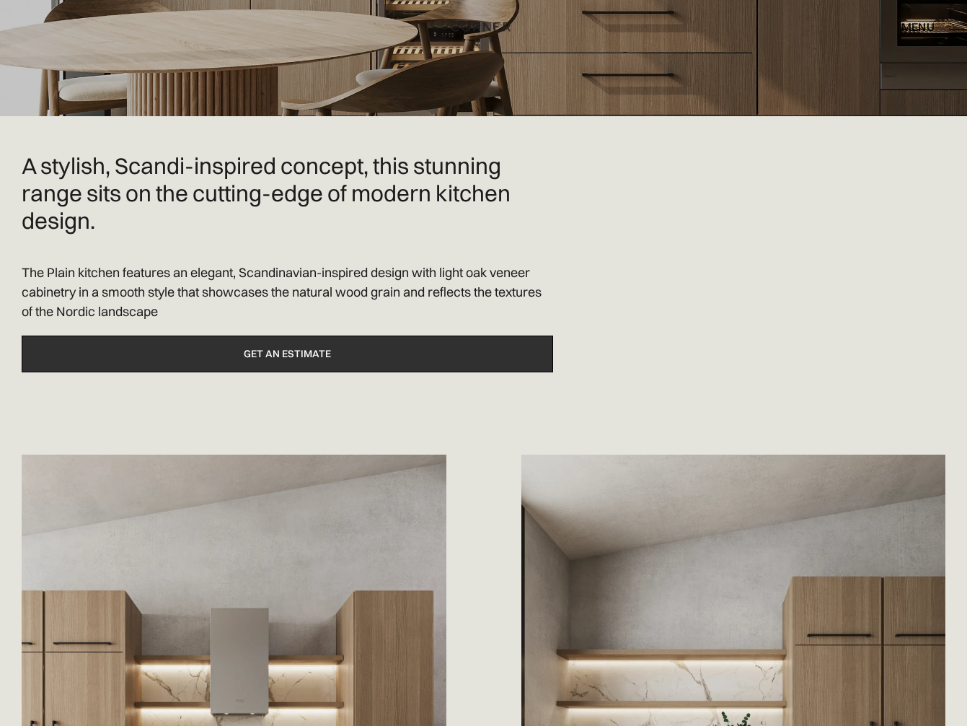
click at [322, 335] on link "Get an estimate" at bounding box center [288, 353] width 532 height 37
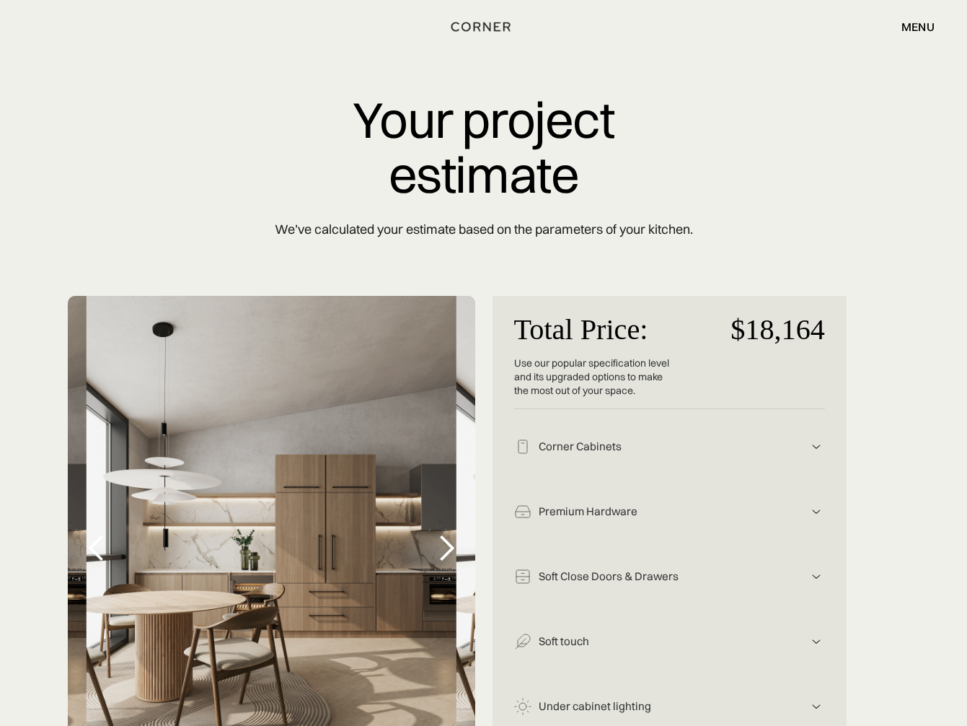
scroll to position [1, 0]
